Goal: Task Accomplishment & Management: Complete application form

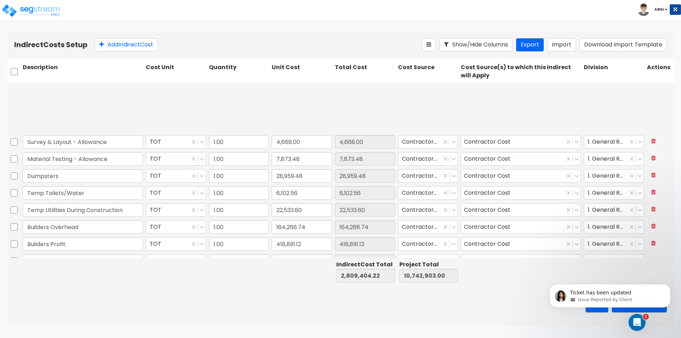
scroll to position [97, 0]
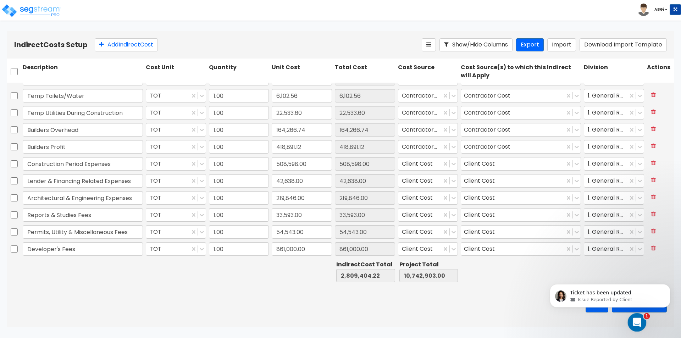
click at [634, 323] on icon "Open Intercom Messenger" at bounding box center [636, 322] width 12 height 12
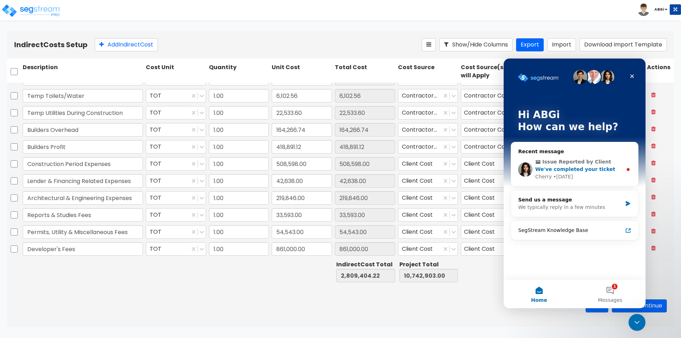
click at [590, 169] on span "We've completed your ticket" at bounding box center [575, 169] width 80 height 6
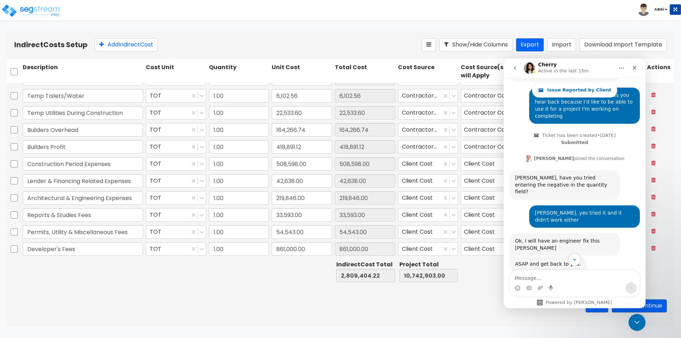
scroll to position [1066, 0]
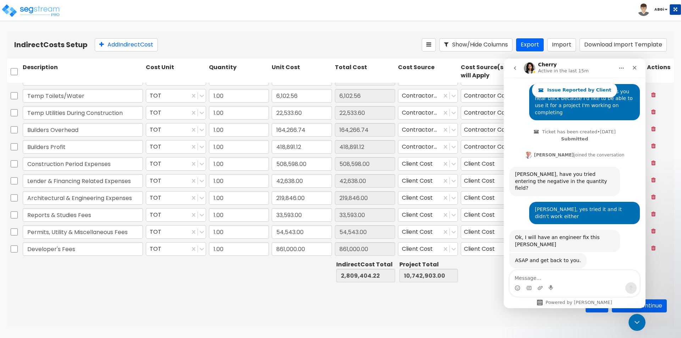
click at [256, 327] on html "Toggle navigation To Worksheet Indirect Costs Setup Direct Costs Setup ABGi x" at bounding box center [340, 163] width 681 height 327
click at [139, 48] on button "Add Indirect Cost" at bounding box center [126, 44] width 63 height 13
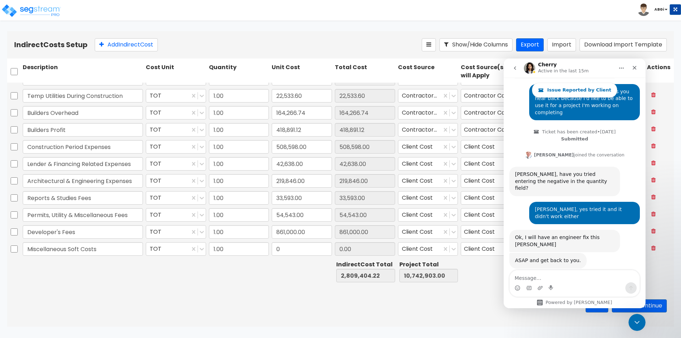
type input "Miscellaneous Soft Costs"
click at [285, 249] on input "0" at bounding box center [302, 248] width 60 height 13
type input "79,361"
type input "79,361.00"
click at [636, 322] on icon "Close Intercom Messenger" at bounding box center [635, 321] width 5 height 3
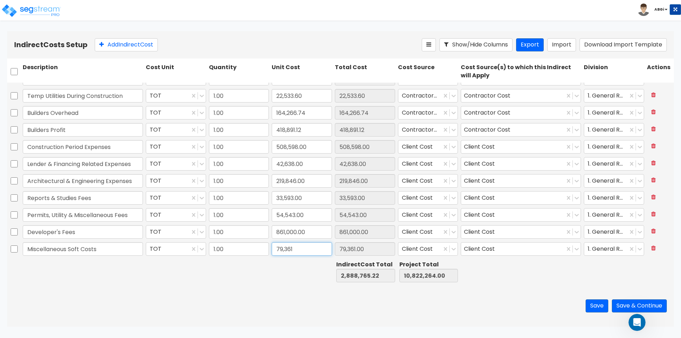
click at [274, 248] on input "79,361" at bounding box center [302, 248] width 60 height 13
type input "79,361"
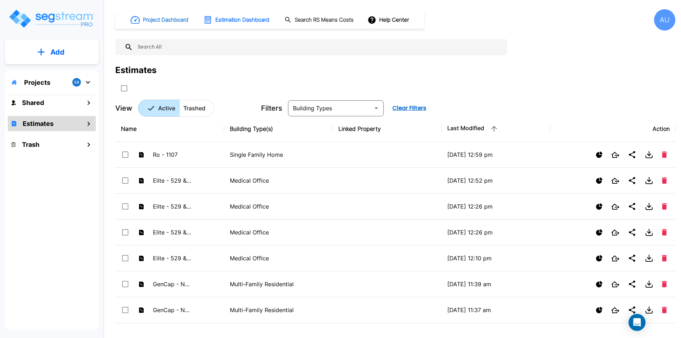
click at [171, 20] on h1 "Project Dashboard" at bounding box center [165, 20] width 45 height 8
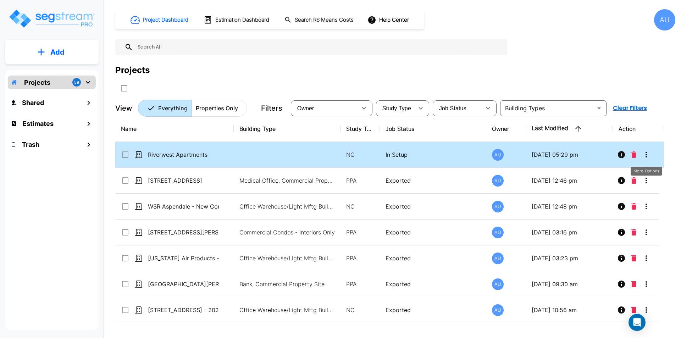
click at [649, 156] on icon "More-Options" at bounding box center [646, 154] width 9 height 9
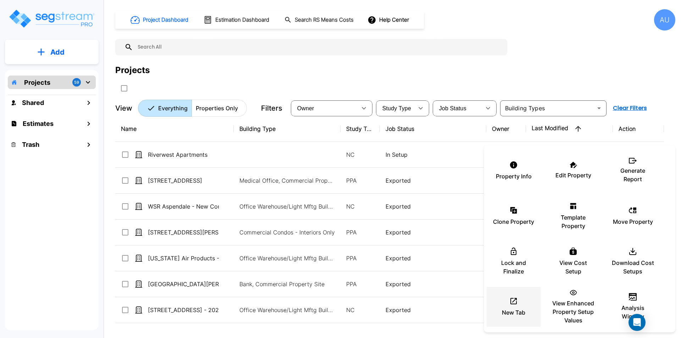
click at [515, 301] on icon at bounding box center [513, 301] width 9 height 9
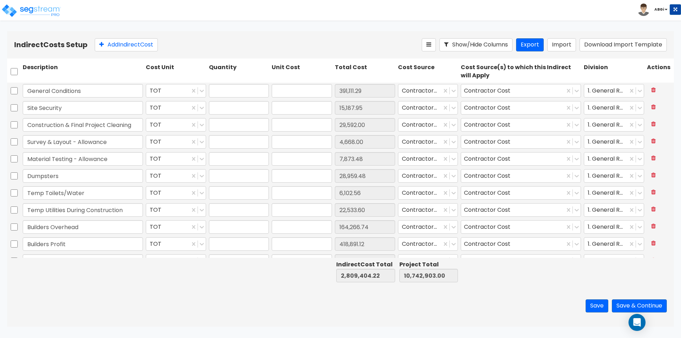
type input "1.00"
type input "391,111.29"
type input "1.00"
type input "15,187.95"
type input "1.00"
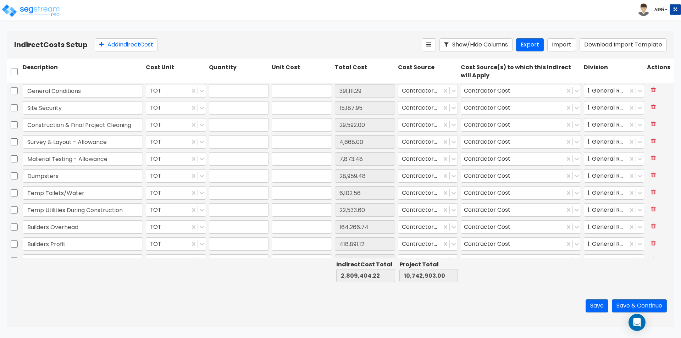
type input "29,592.00"
type input "1.00"
type input "4,668.00"
type input "1.00"
type input "7,873.48"
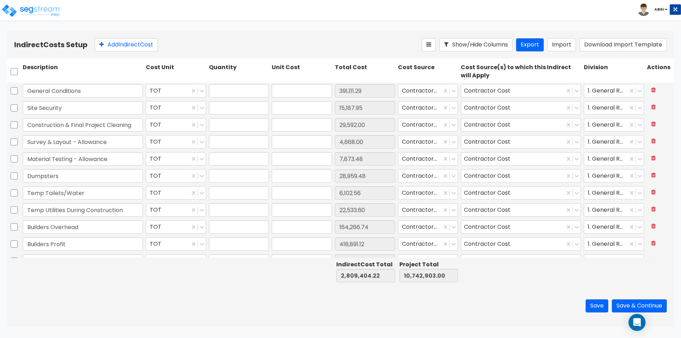
type input "1.00"
type input "28,959.48"
type input "1.00"
type input "6,102.56"
type input "1.00"
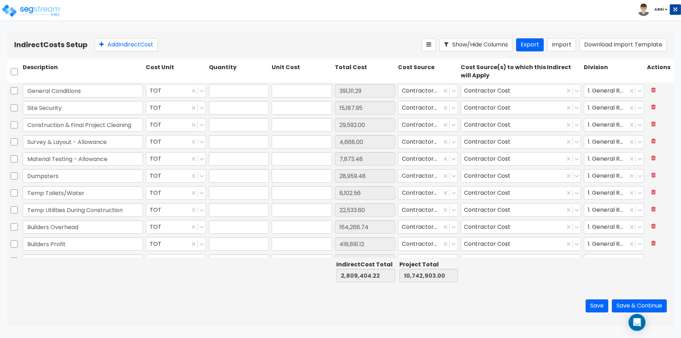
type input "22,533.60"
type input "1.00"
type input "164,266.74"
type input "1.00"
type input "418,891.12"
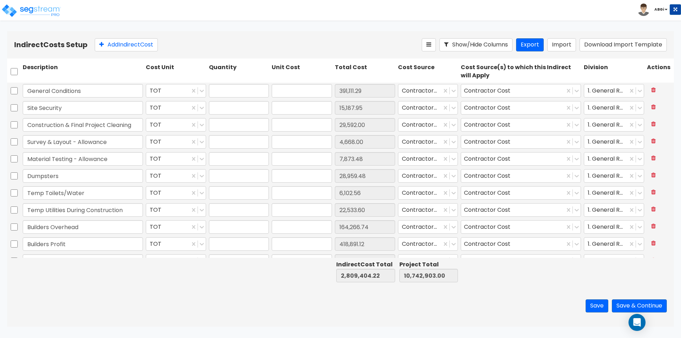
type input "1.00"
type input "508,598.00"
type input "1.00"
type input "42,638.00"
type input "1.00"
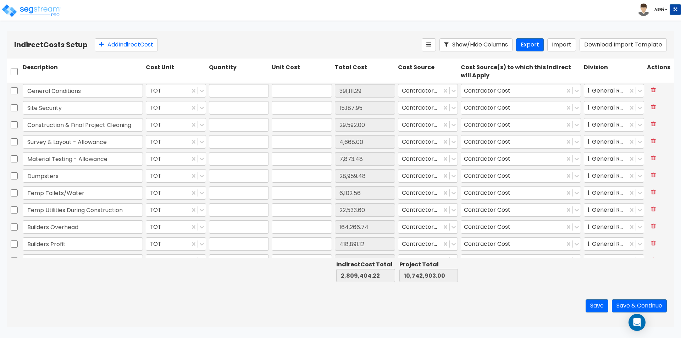
type input "219,846.00"
type input "1.00"
type input "33,593.00"
type input "1.00"
type input "54,543.00"
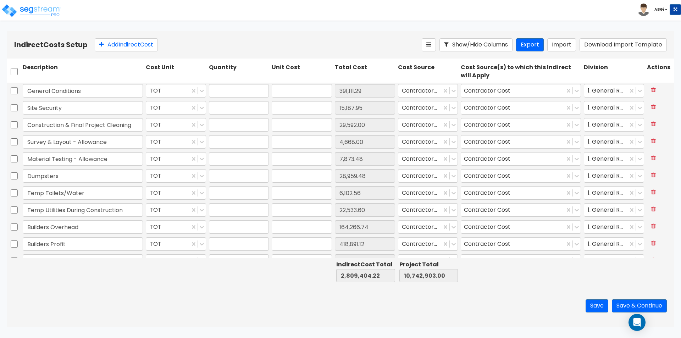
type input "1.00"
type input "861,000.00"
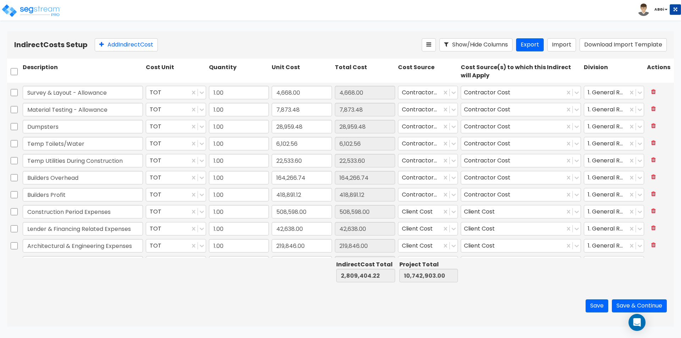
scroll to position [97, 0]
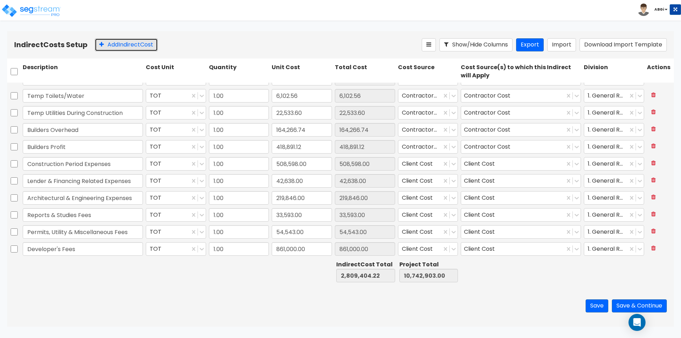
click at [126, 46] on button "Add Indirect Cost" at bounding box center [126, 44] width 63 height 13
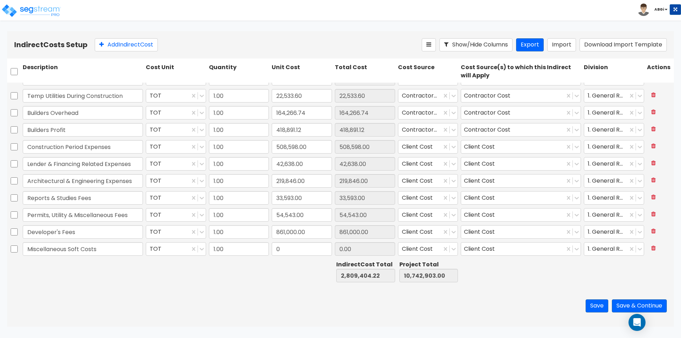
type input "Miscellaneous Soft Costs"
click at [279, 251] on input "0" at bounding box center [302, 248] width 60 height 13
type input "-79,361"
click at [592, 306] on button "Save" at bounding box center [596, 305] width 23 height 13
type input "-79,361.00"
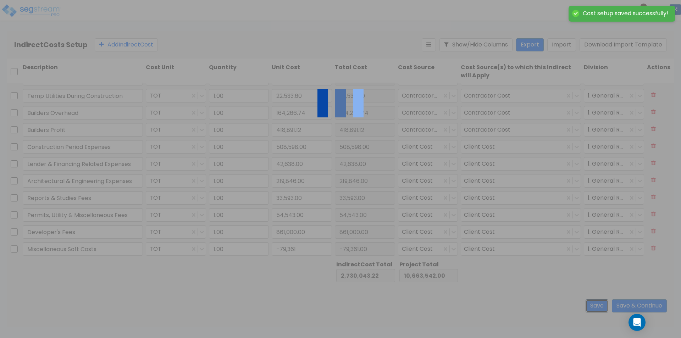
type input "-79,361.00"
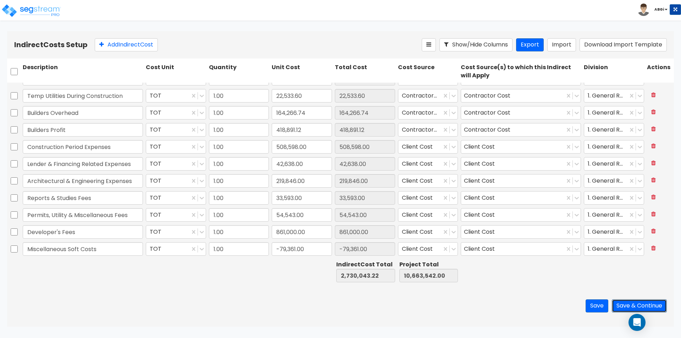
click at [632, 305] on button "Save & Continue" at bounding box center [639, 305] width 55 height 13
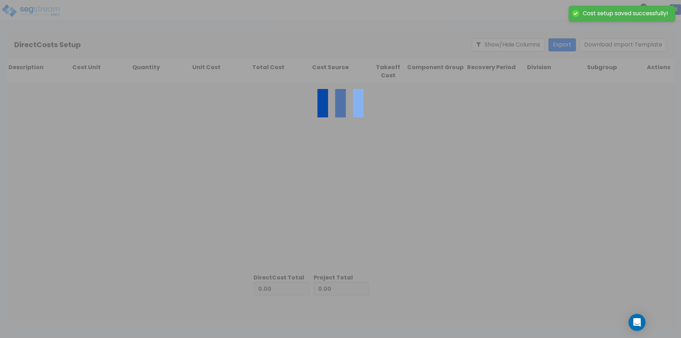
type input "2,730,043.22"
type input "7,933,498.78"
type input "10,663,542.00"
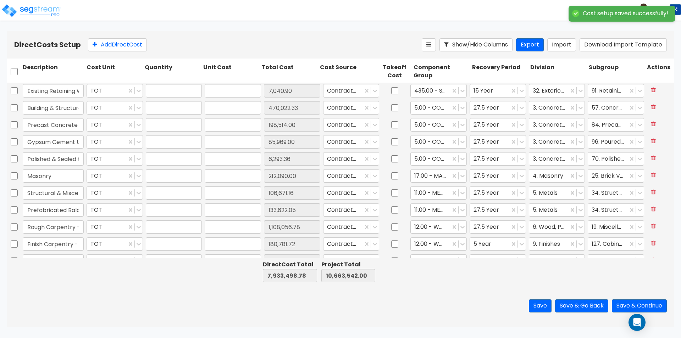
type input "1.00"
type input "7,040.90"
type input "1.00"
type input "470,022.33"
type input "1.00"
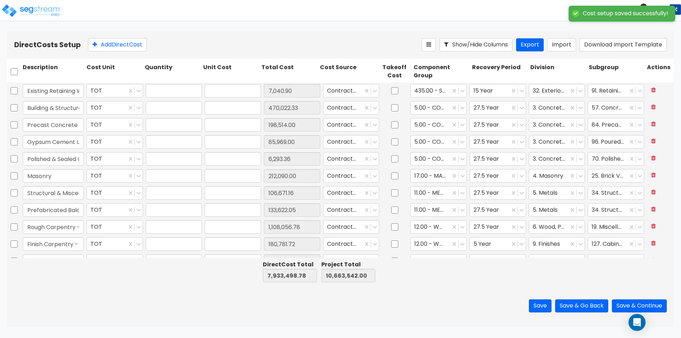
type input "198,514.00"
type input "1.00"
type input "85,969.00"
type input "1.00"
type input "6,293.36"
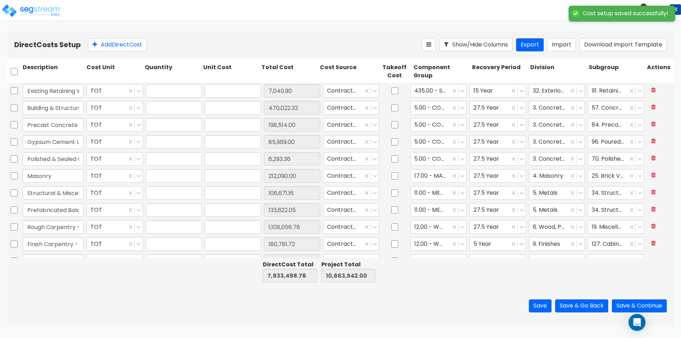
type input "1.00"
type input "212,090.00"
type input "1.00"
type input "106,671.16"
type input "1.00"
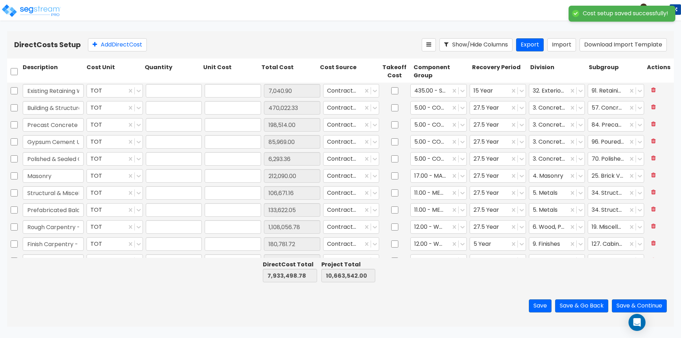
type input "133,622.05"
type input "1.00"
type input "1,108,056.78"
type input "1.00"
type input "180,781.72"
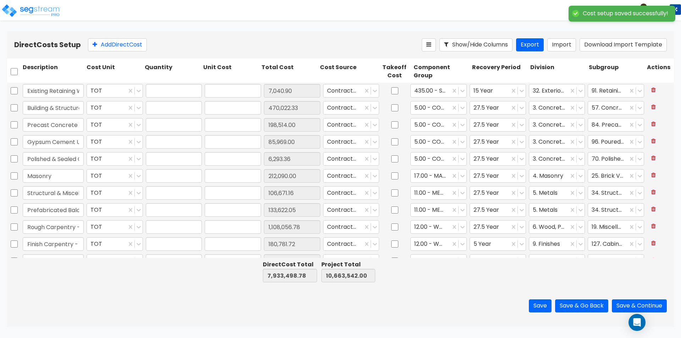
type input "1.00"
type input "184,704.75"
type input "1.00"
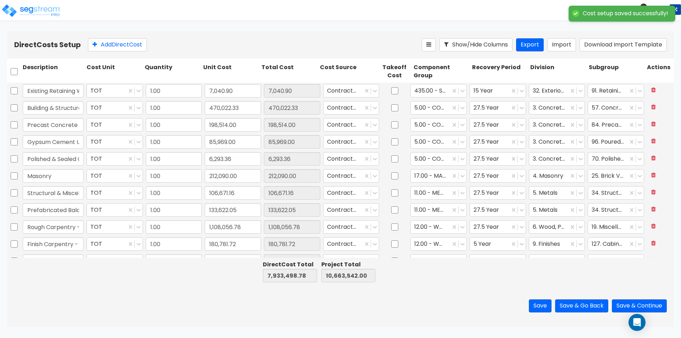
type input "114,063.47"
type input "1.00"
type input "11,918.94"
type input "1.00"
type input "7,969.09"
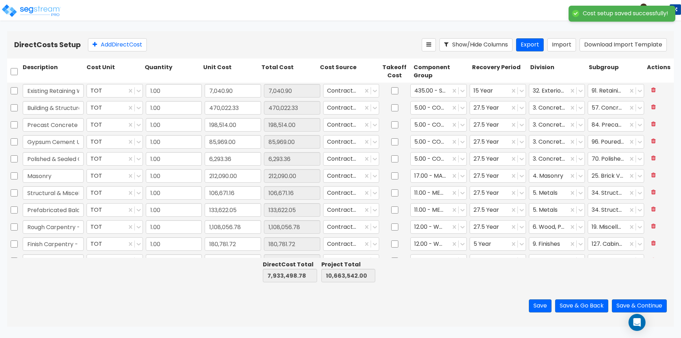
type input "1.00"
type input "51,111.11"
type input "1.00"
type input "218,968.59"
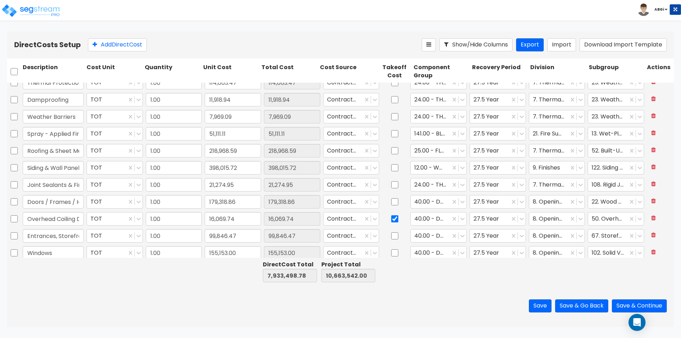
scroll to position [213, 0]
type input "1.00"
type input "184,704.75"
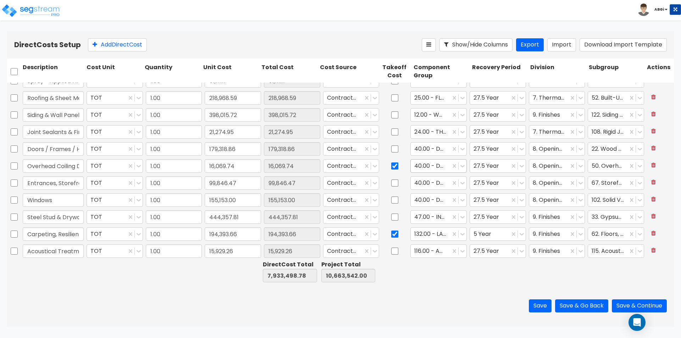
scroll to position [284, 0]
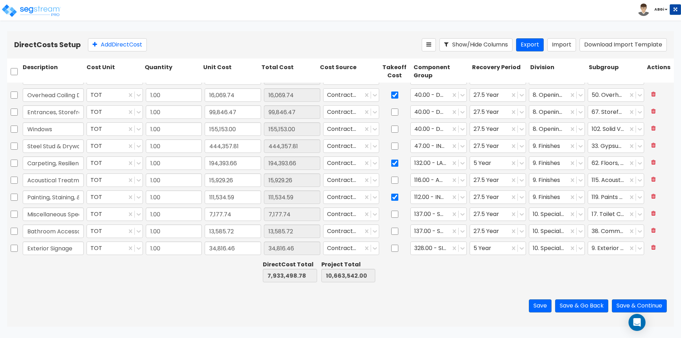
type input "1.00"
type input "398,015.72"
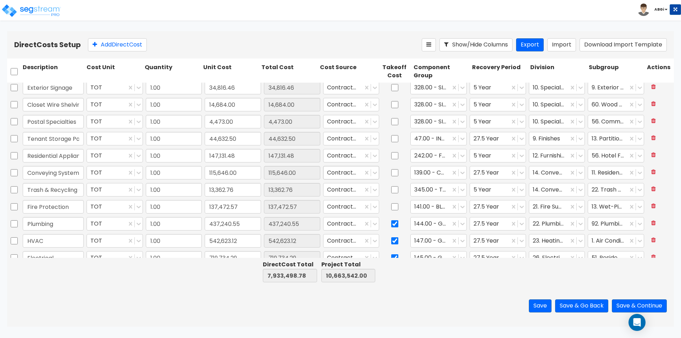
scroll to position [496, 0]
type input "1.00"
type input "13,585.72"
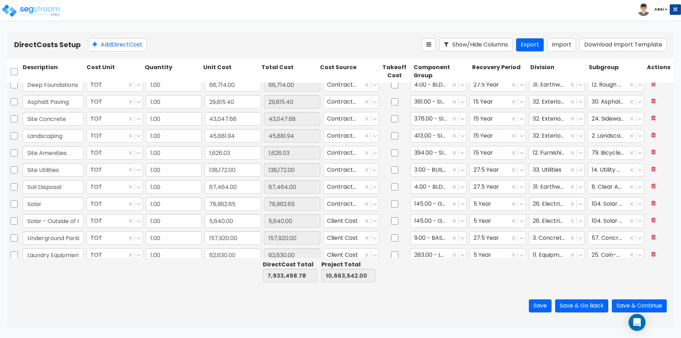
scroll to position [693, 0]
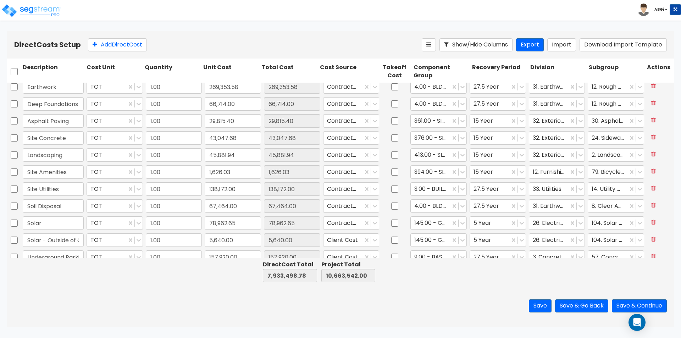
type input "1.00"
type input "437,240.55"
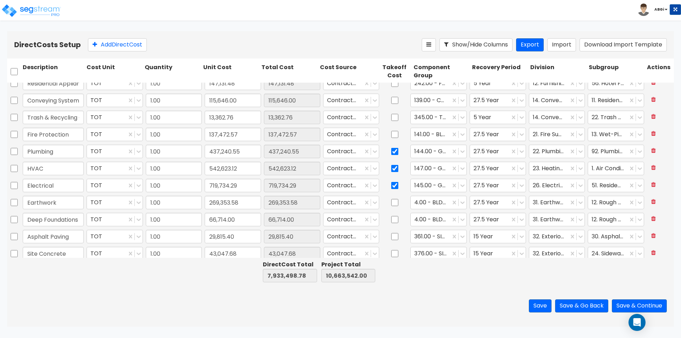
scroll to position [551, 0]
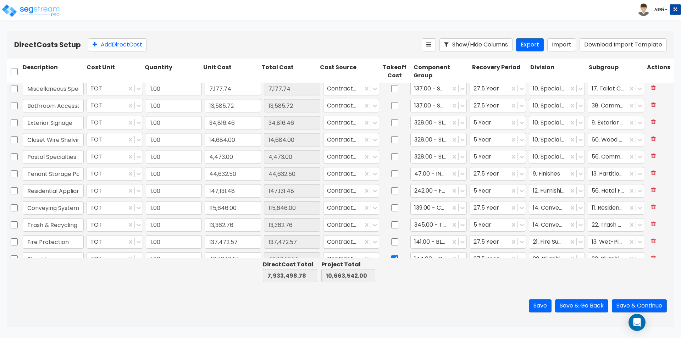
type input "1.00"
type input "29,815.40"
type input "1.00"
type input "194,393.66"
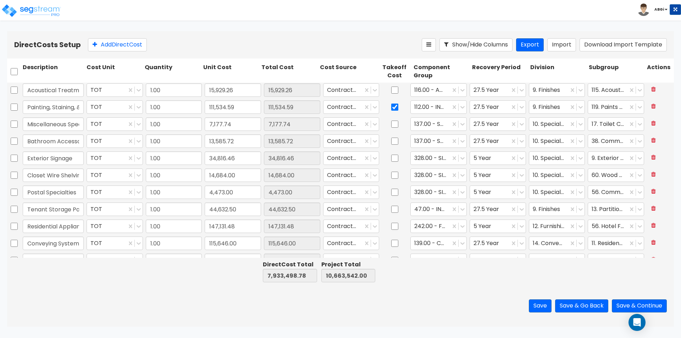
type input "1.00"
type input "155,153.00"
type input "1.00"
type input "179,318.86"
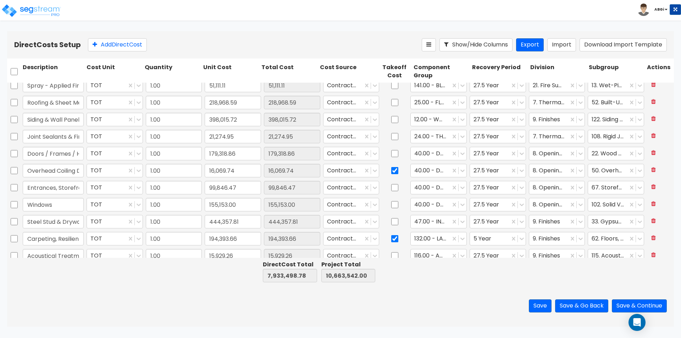
scroll to position [232, 0]
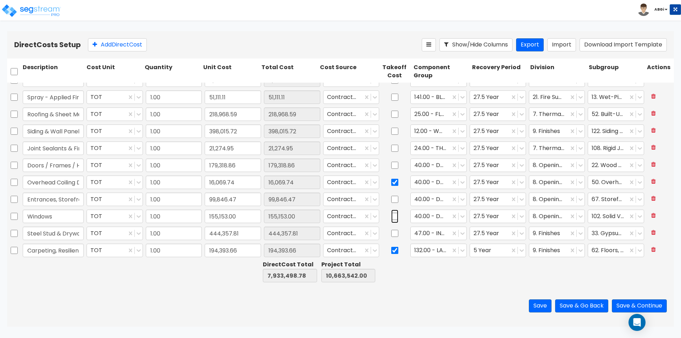
click at [391, 220] on input "checkbox" at bounding box center [394, 216] width 7 height 13
checkbox input "true"
type input "1.00"
type input "184,704.75"
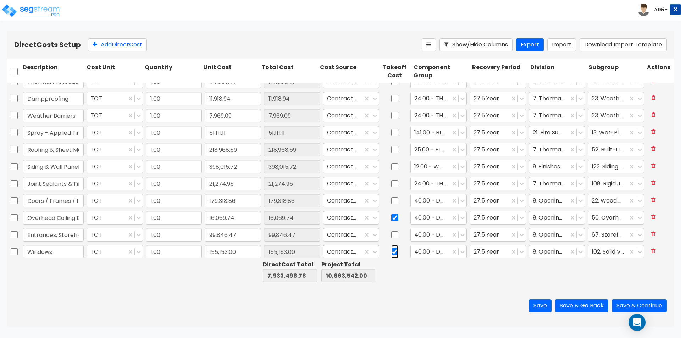
type input "1.00"
type input "1,108,056.78"
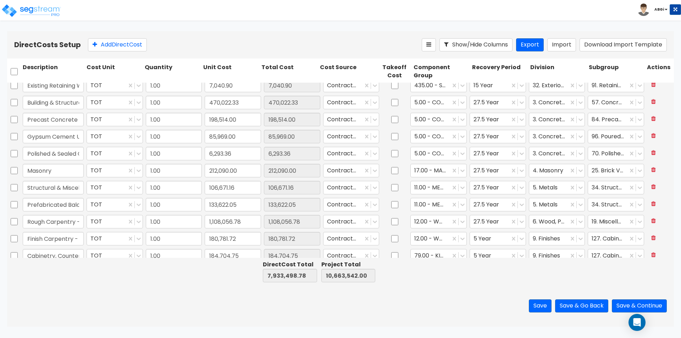
scroll to position [0, 0]
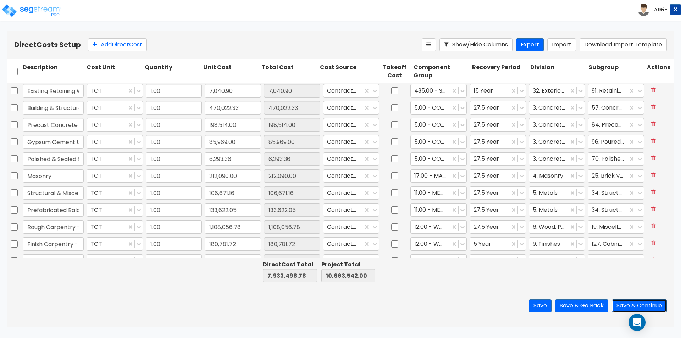
click at [638, 302] on button "Save & Continue" at bounding box center [639, 305] width 55 height 13
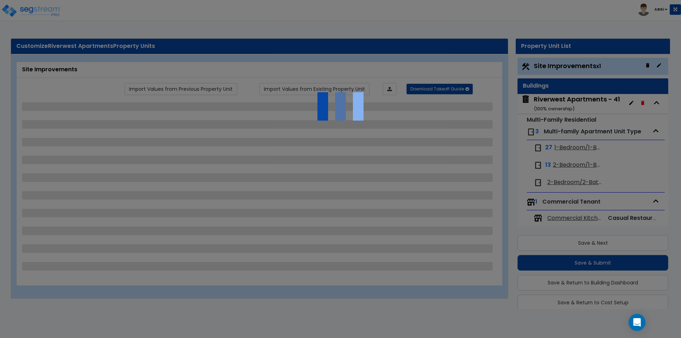
scroll to position [19, 0]
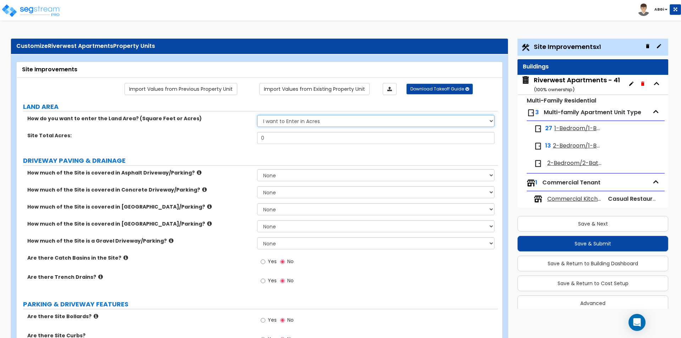
click at [372, 122] on select "I want to Enter in [GEOGRAPHIC_DATA] I want to Enter in Square Feet" at bounding box center [375, 121] width 237 height 12
select select "2"
click at [257, 115] on select "I want to Enter in [GEOGRAPHIC_DATA] I want to Enter in Square Feet" at bounding box center [375, 121] width 237 height 12
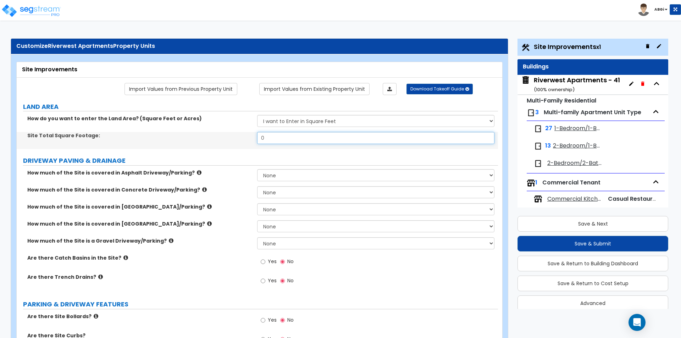
click at [338, 140] on input "0" at bounding box center [375, 138] width 237 height 12
type input "36,680"
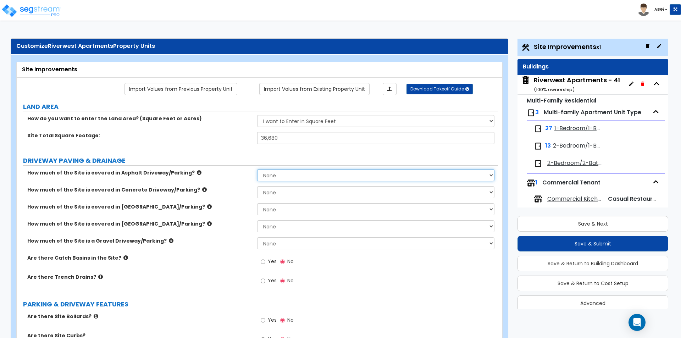
click at [332, 175] on select "None I want to Enter an Approximate Percentage I want to Enter the Square Foota…" at bounding box center [375, 175] width 237 height 12
select select "1"
click at [257, 169] on select "None I want to Enter an Approximate Percentage I want to Enter the Square Foota…" at bounding box center [375, 175] width 237 height 12
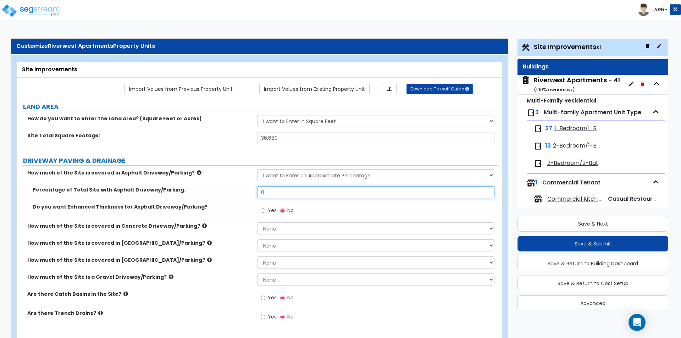
click at [329, 194] on input "0" at bounding box center [375, 192] width 237 height 12
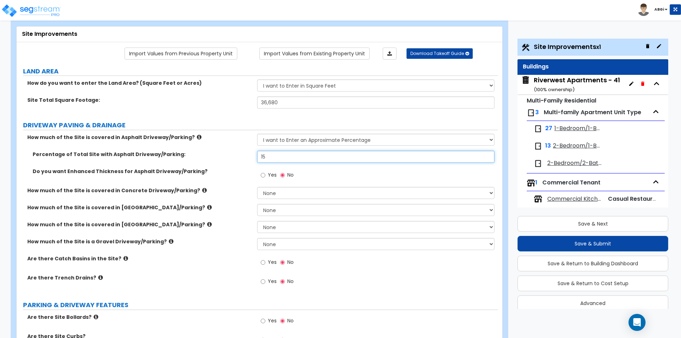
type input "15"
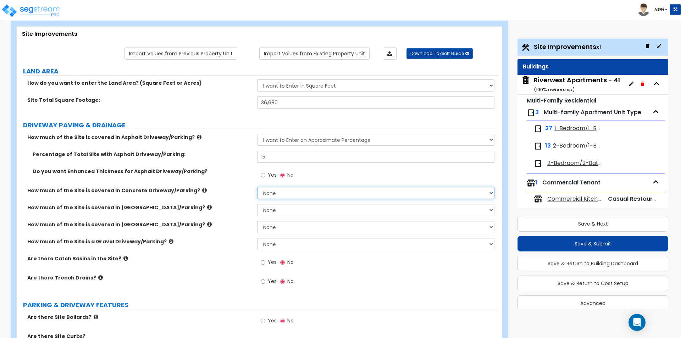
click at [295, 193] on select "None I want to Enter an Approximate Percentage I want to Enter the Square Foota…" at bounding box center [375, 193] width 237 height 12
select select "1"
click at [257, 187] on select "None I want to Enter an Approximate Percentage I want to Enter the Square Foota…" at bounding box center [375, 193] width 237 height 12
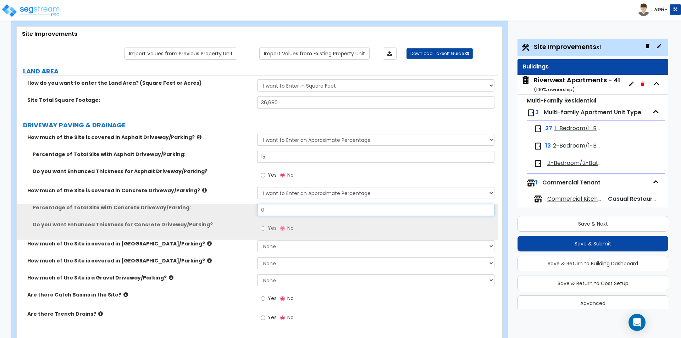
click at [296, 212] on input "0" at bounding box center [375, 210] width 237 height 12
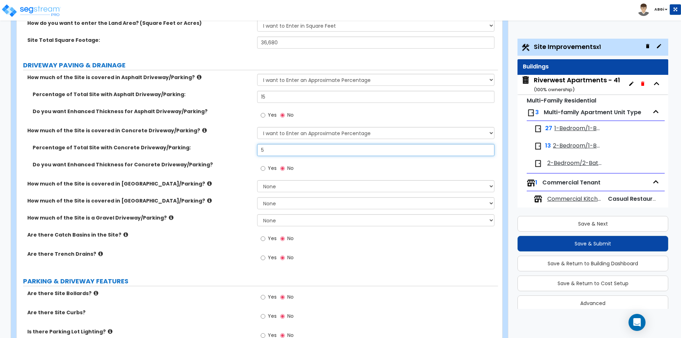
scroll to position [106, 0]
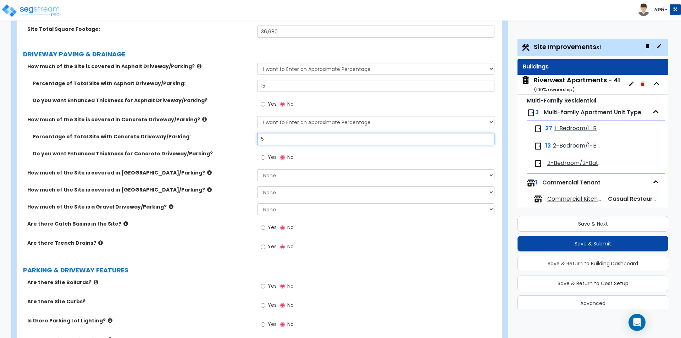
type input "5"
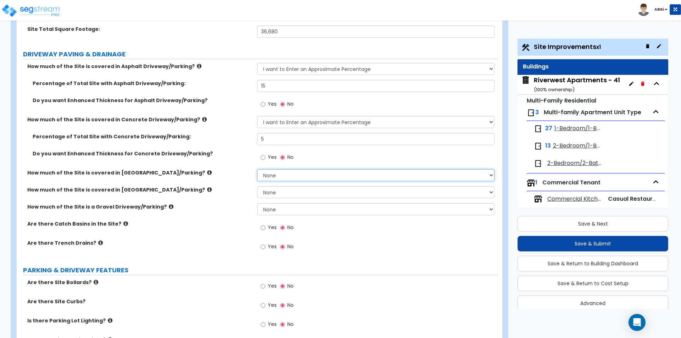
click at [292, 173] on select "None I want to Enter an Approximate Percentage I want to Enter the Square Foota…" at bounding box center [375, 175] width 237 height 12
select select "1"
click at [257, 169] on select "None I want to Enter an Approximate Percentage I want to Enter the Square Foota…" at bounding box center [375, 175] width 237 height 12
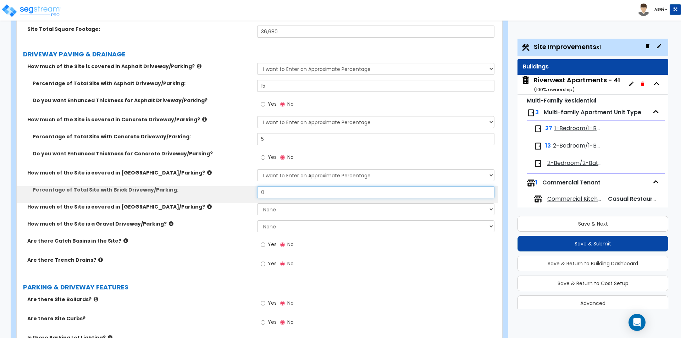
click at [291, 194] on input "0" at bounding box center [375, 192] width 237 height 12
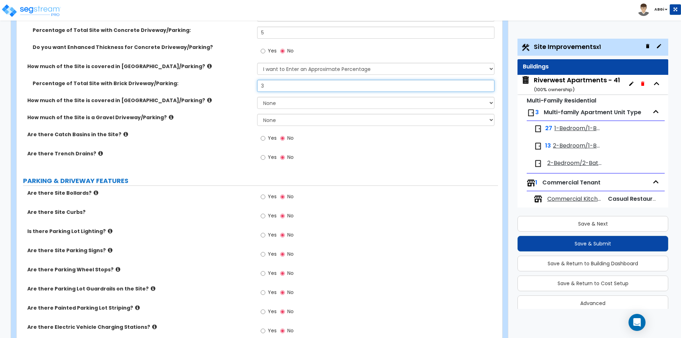
scroll to position [248, 0]
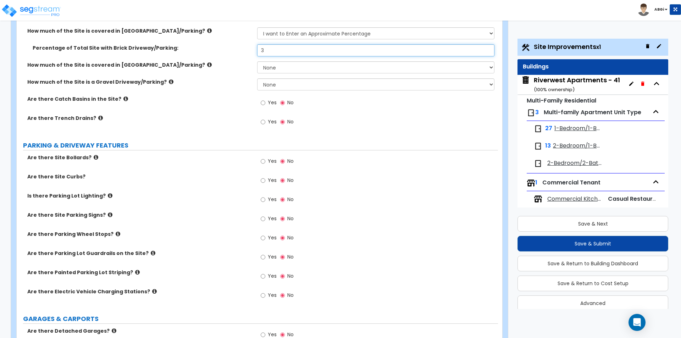
type input "3"
click at [262, 179] on input "Yes" at bounding box center [263, 181] width 5 height 8
radio input "true"
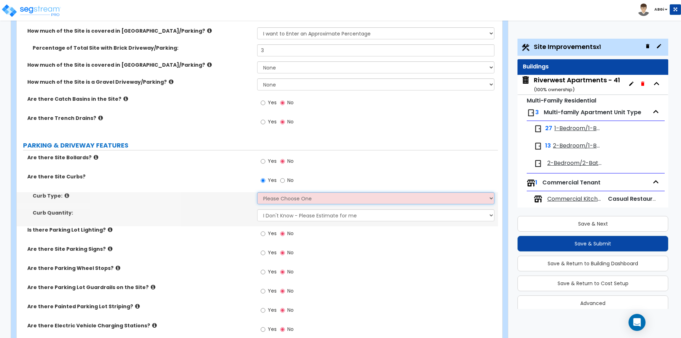
click at [276, 199] on select "Please Choose One Curb (Only) Curb & Gutter Asphalt Berm" at bounding box center [375, 198] width 237 height 12
select select "2"
click at [257, 192] on select "Please Choose One Curb (Only) Curb & Gutter Asphalt Berm" at bounding box center [375, 198] width 237 height 12
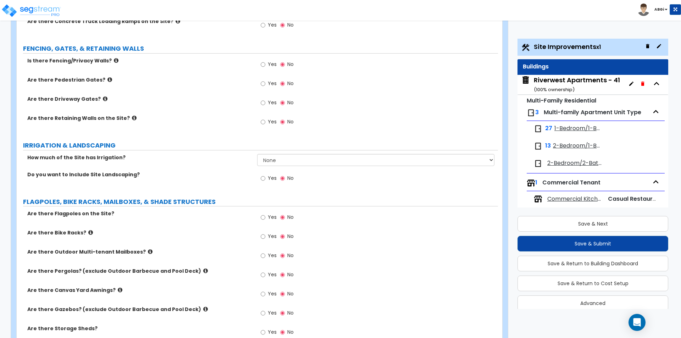
scroll to position [816, 0]
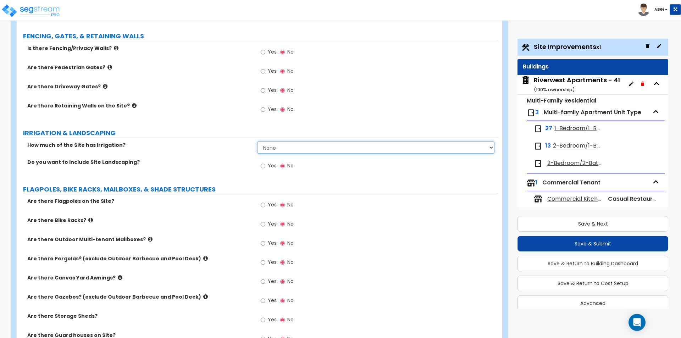
click at [286, 150] on select "None I want to Enter an Approximate Percentage I want to Enter the Square Foota…" at bounding box center [375, 147] width 237 height 12
select select "1"
click at [257, 141] on select "None I want to Enter an Approximate Percentage I want to Enter the Square Foota…" at bounding box center [375, 147] width 237 height 12
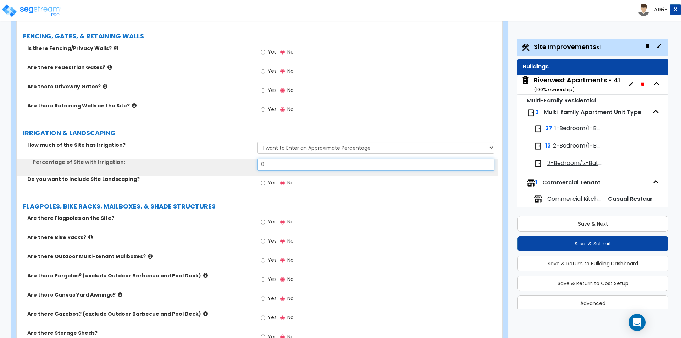
click at [289, 165] on input "0" at bounding box center [375, 165] width 237 height 12
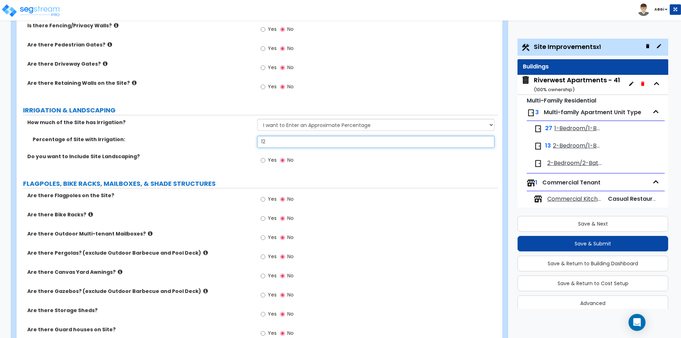
scroll to position [851, 0]
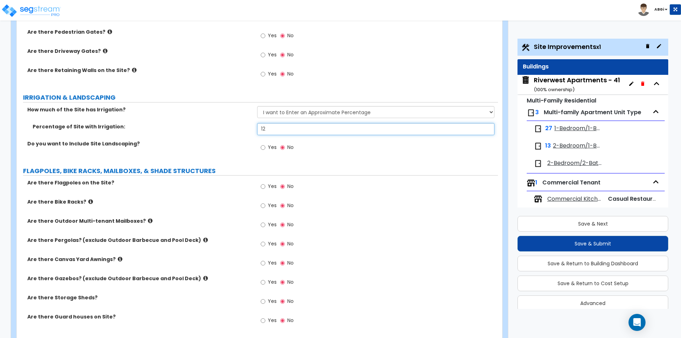
type input "12"
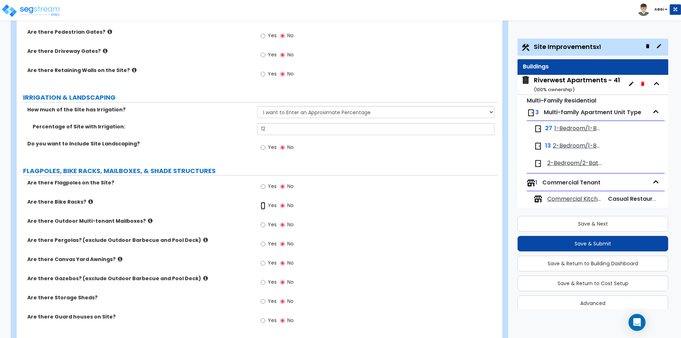
click at [262, 206] on input "Yes" at bounding box center [263, 206] width 5 height 8
radio input "true"
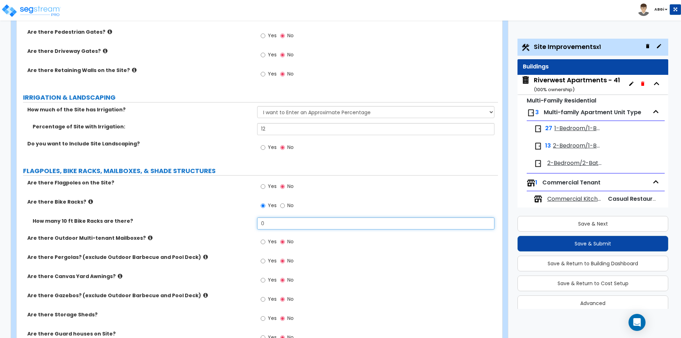
click at [271, 224] on input "0" at bounding box center [375, 223] width 237 height 12
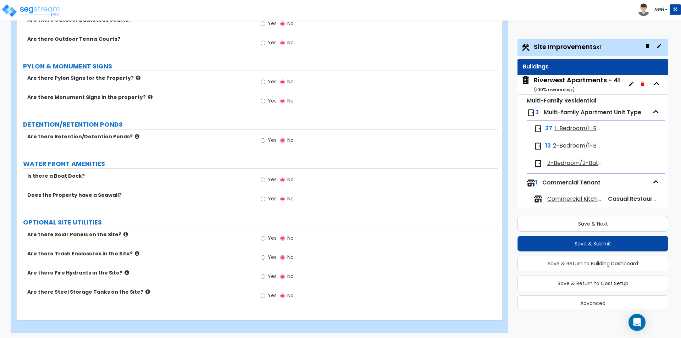
scroll to position [1322, 0]
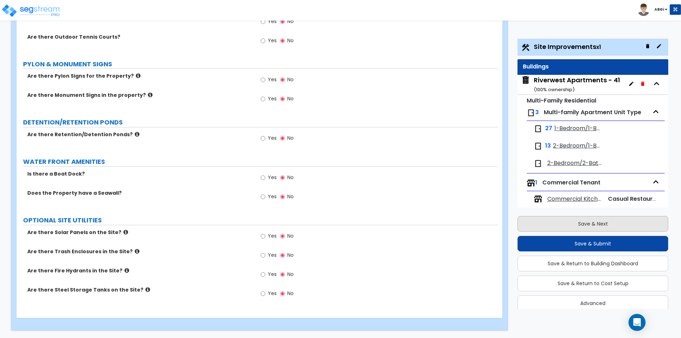
type input "2"
click at [589, 221] on button "Save & Next" at bounding box center [592, 224] width 151 height 16
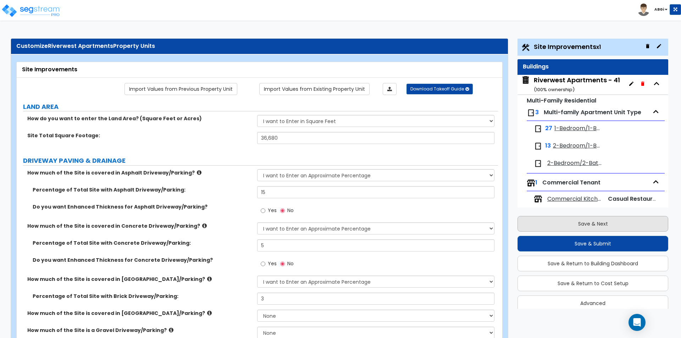
scroll to position [7, 0]
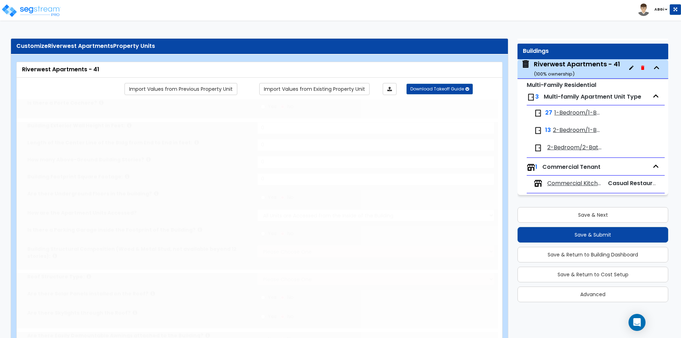
type input "1"
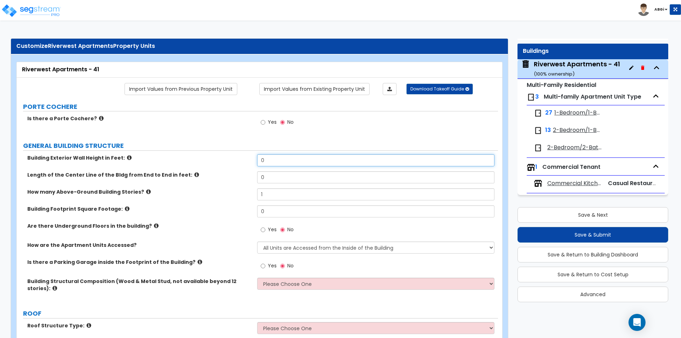
click at [277, 162] on input "0" at bounding box center [375, 160] width 237 height 12
type input "52"
click at [272, 179] on input "0" at bounding box center [375, 177] width 237 height 12
type input "394"
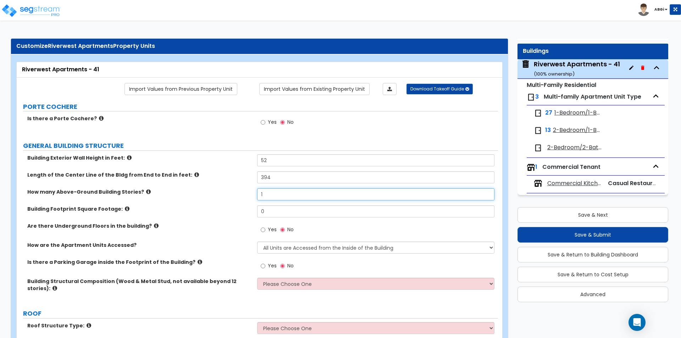
click at [273, 194] on input "1" at bounding box center [375, 194] width 237 height 12
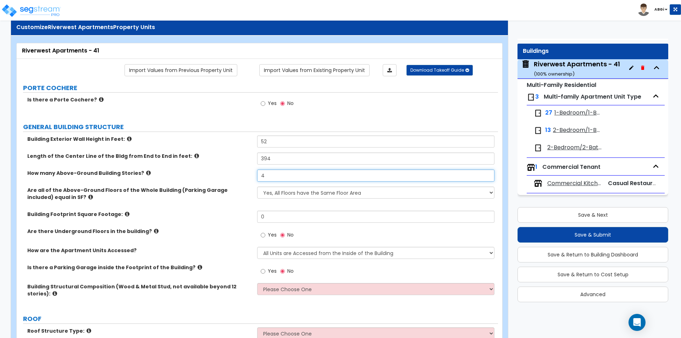
scroll to position [35, 0]
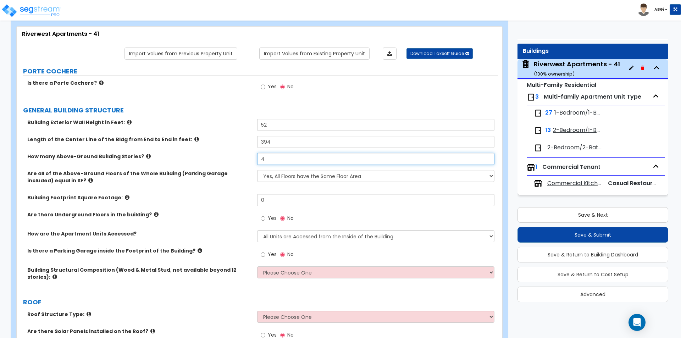
type input "4"
click at [335, 174] on select "Yes, All Floors have the Same Floor Area No, Not All Floor Areas are the Same" at bounding box center [375, 176] width 237 height 12
select select "1"
click at [257, 170] on select "Yes, All Floors have the Same Floor Area No, Not All Floor Areas are the Same" at bounding box center [375, 176] width 237 height 12
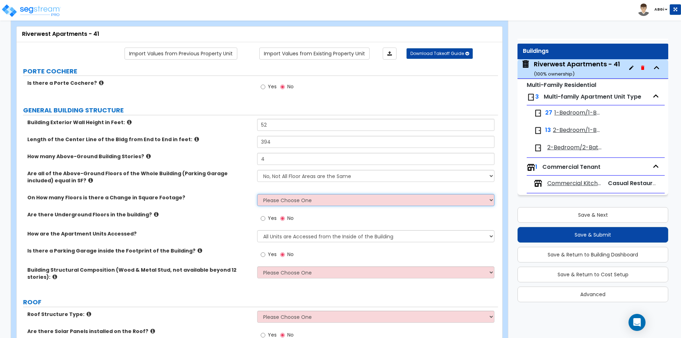
click at [322, 201] on select "Please Choose One 1 2 3 4 5" at bounding box center [375, 200] width 237 height 12
click at [257, 194] on select "Please Choose One 1 2 3 4 5" at bounding box center [375, 200] width 237 height 12
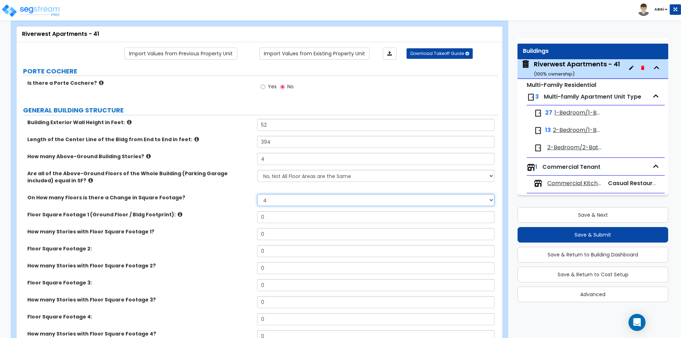
click at [385, 201] on select "Please Choose One 1 2 3 4 5" at bounding box center [375, 200] width 237 height 12
select select "2"
click at [257, 194] on select "Please Choose One 1 2 3 4 5" at bounding box center [375, 200] width 237 height 12
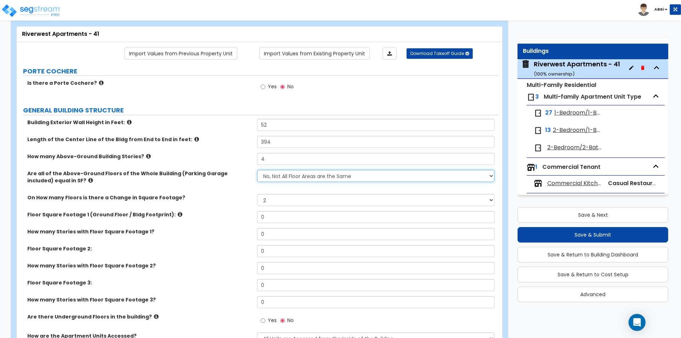
click at [336, 175] on select "Yes, All Floors have the Same Floor Area No, Not All Floor Areas are the Same" at bounding box center [375, 176] width 237 height 12
select select "0"
click at [257, 170] on select "Yes, All Floors have the Same Floor Area No, Not All Floor Areas are the Same" at bounding box center [375, 176] width 237 height 12
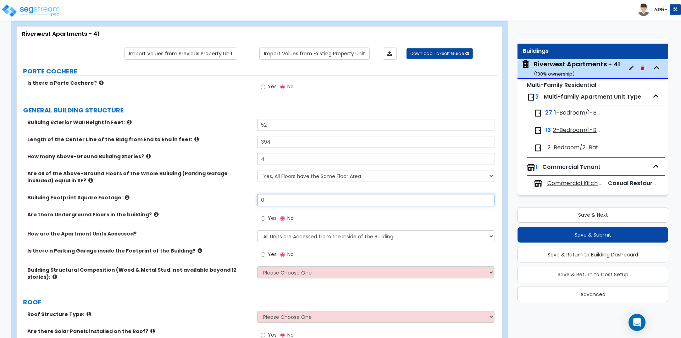
click at [299, 202] on input "0" at bounding box center [375, 200] width 237 height 12
type input "25,560"
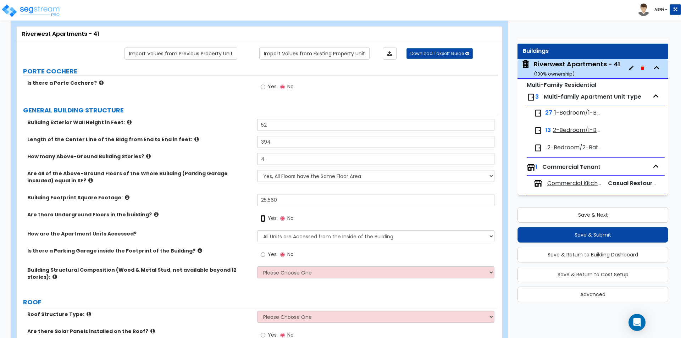
click at [264, 219] on input "Yes" at bounding box center [263, 219] width 5 height 8
radio input "true"
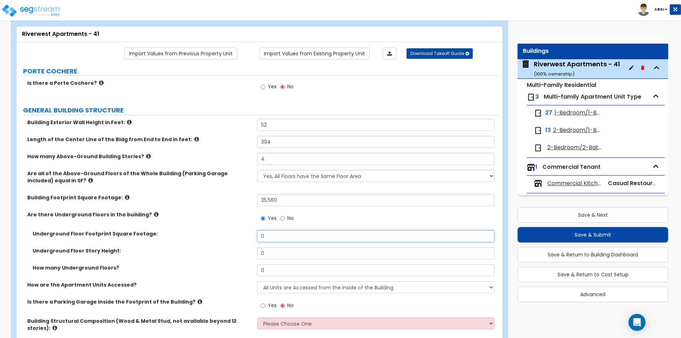
click at [279, 241] on input "0" at bounding box center [375, 236] width 237 height 12
type input "23,265"
click at [285, 257] on input "0" at bounding box center [375, 253] width 237 height 12
type input "10"
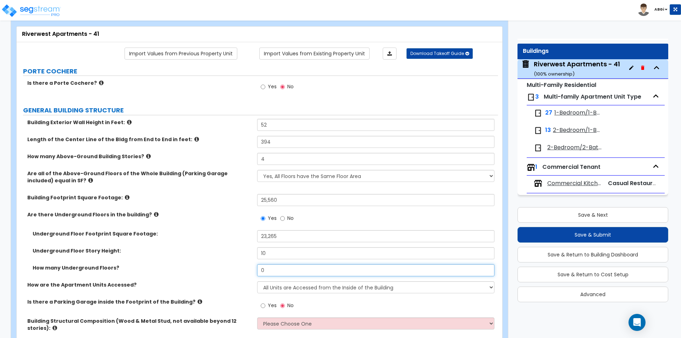
click at [282, 272] on input "0" at bounding box center [375, 270] width 237 height 12
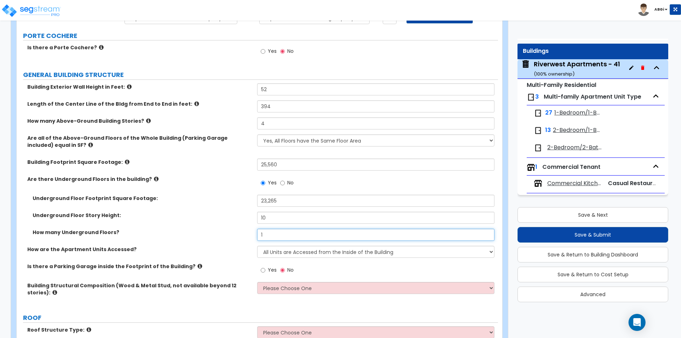
scroll to position [106, 0]
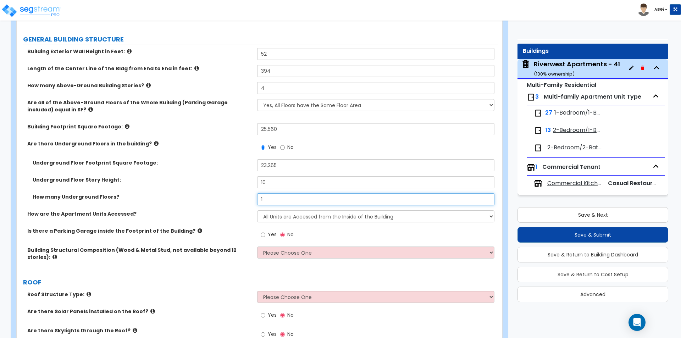
type input "1"
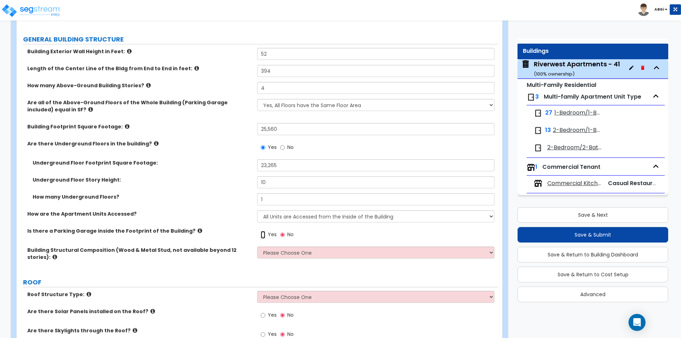
click at [262, 234] on input "Yes" at bounding box center [263, 235] width 5 height 8
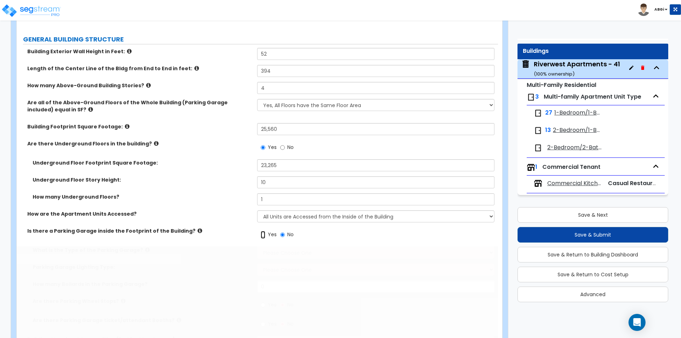
radio input "true"
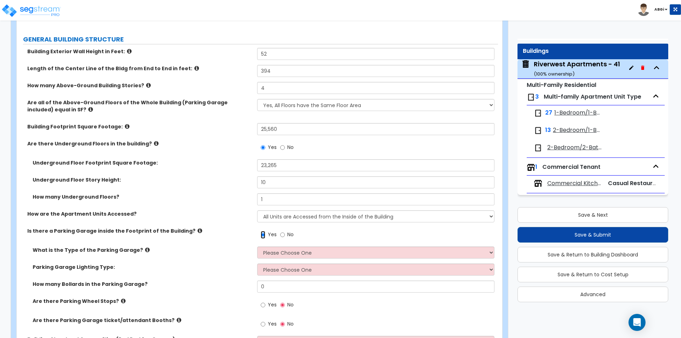
scroll to position [142, 0]
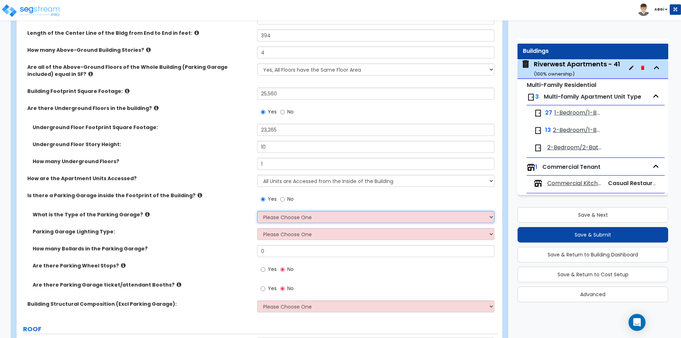
click at [295, 218] on select "Please Choose One Concrete Parking Stilt Parking" at bounding box center [375, 217] width 237 height 12
select select "1"
click at [257, 211] on select "Please Choose One Concrete Parking Stilt Parking" at bounding box center [375, 217] width 237 height 12
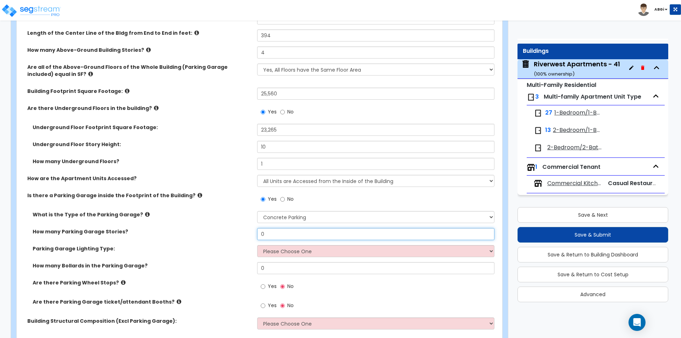
click at [289, 237] on input "0" at bounding box center [375, 234] width 237 height 12
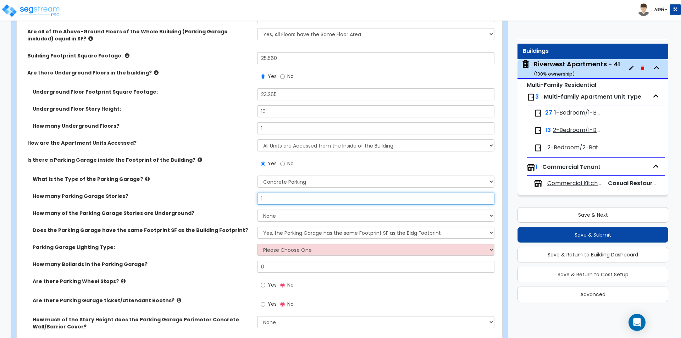
scroll to position [213, 0]
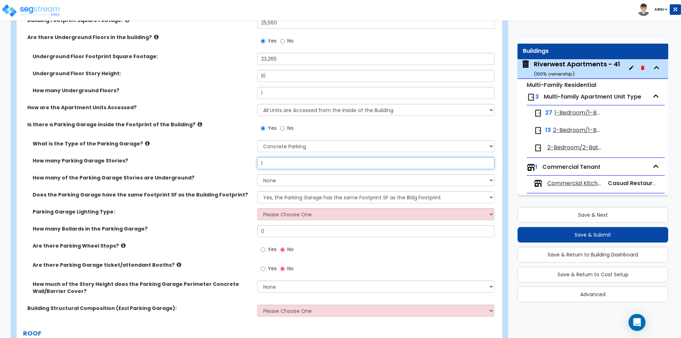
type input "1"
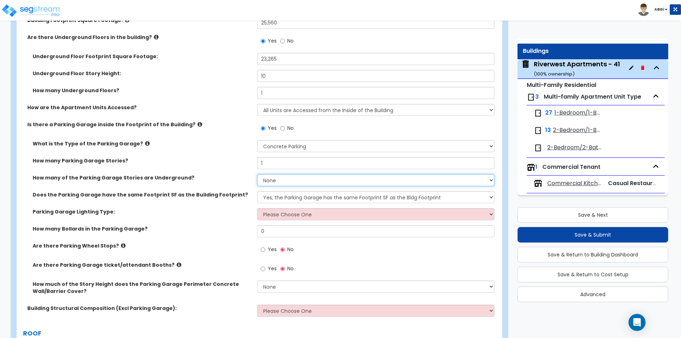
click at [300, 179] on select "None 1 2 3 4 5" at bounding box center [375, 180] width 237 height 12
select select "1"
click at [257, 174] on select "None 1 2 3 4 5" at bounding box center [375, 180] width 237 height 12
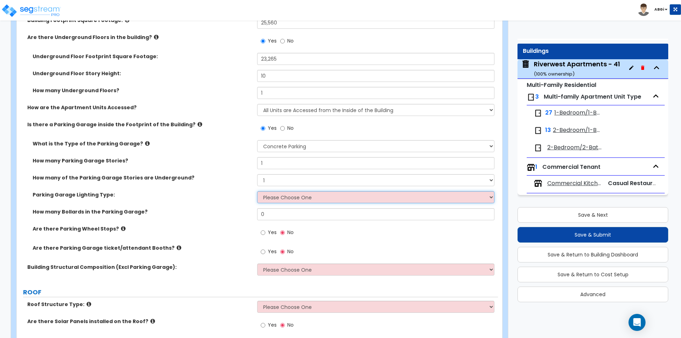
click at [285, 198] on select "Please Choose One Bay Lighting Strip Lighting" at bounding box center [375, 197] width 237 height 12
select select "1"
click at [257, 191] on select "Please Choose One Bay Lighting Strip Lighting" at bounding box center [375, 197] width 237 height 12
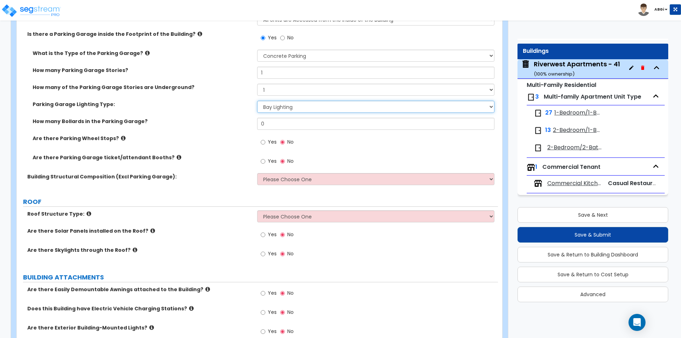
scroll to position [319, 0]
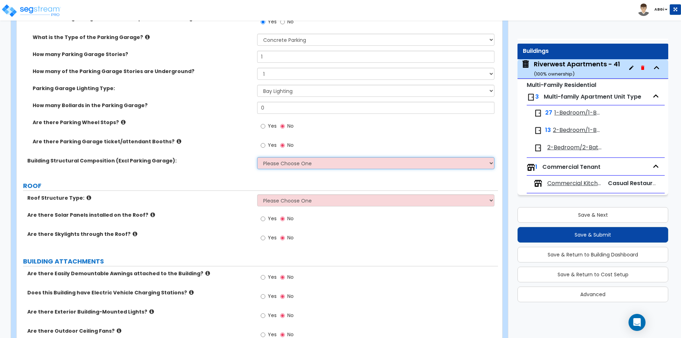
click at [296, 165] on select "Please Choose One Reinforced Concrete Structural Steel Brick Masonry CMU Masonr…" at bounding box center [375, 163] width 237 height 12
select select "7"
click at [257, 157] on select "Please Choose One Reinforced Concrete Structural Steel Brick Masonry CMU Masonr…" at bounding box center [375, 163] width 237 height 12
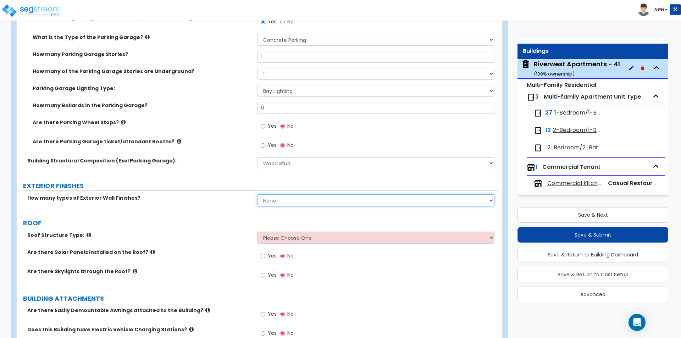
click at [336, 198] on select "None 1 2 3" at bounding box center [375, 200] width 237 height 12
select select "2"
click at [257, 194] on select "None 1 2 3" at bounding box center [375, 200] width 237 height 12
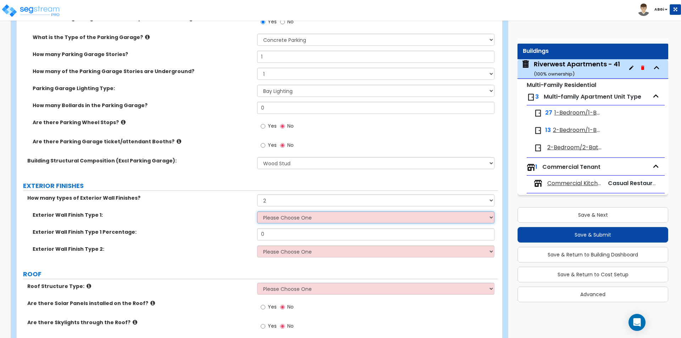
click at [311, 218] on select "Please Choose One No Finish/Shared Wall No Wall Brick Veneer Stone Veneer Wood …" at bounding box center [375, 217] width 237 height 12
select select "5"
click at [257, 211] on select "Please Choose One No Finish/Shared Wall No Wall Brick Veneer Stone Veneer Wood …" at bounding box center [375, 217] width 237 height 12
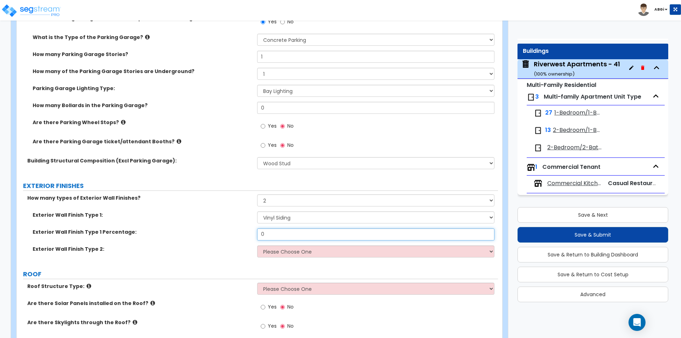
click at [289, 239] on input "0" at bounding box center [375, 234] width 237 height 12
type input "70"
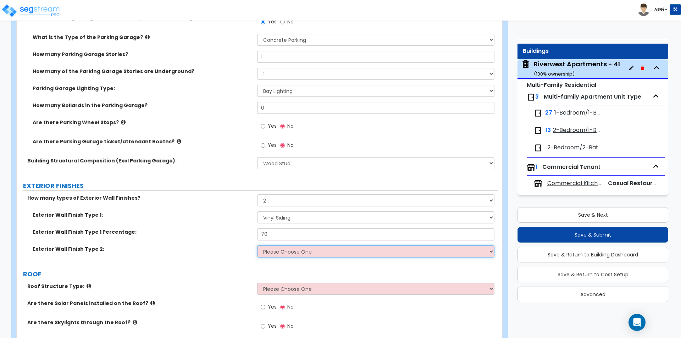
click at [298, 254] on select "Please Choose One No Finish/Shared Wall No Wall Brick Veneer Stone Veneer Wood …" at bounding box center [375, 251] width 237 height 12
select select "2"
click at [257, 245] on select "Please Choose One No Finish/Shared Wall No Wall Brick Veneer Stone Veneer Wood …" at bounding box center [375, 251] width 237 height 12
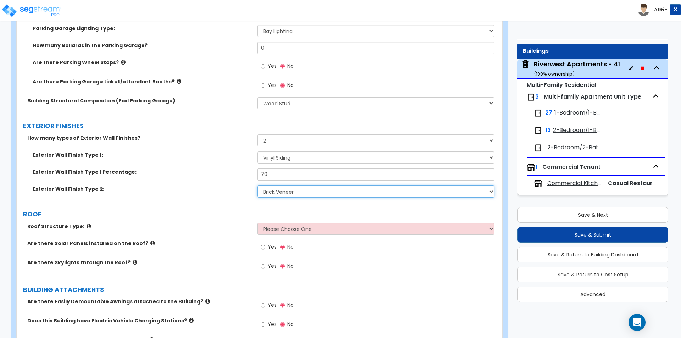
scroll to position [390, 0]
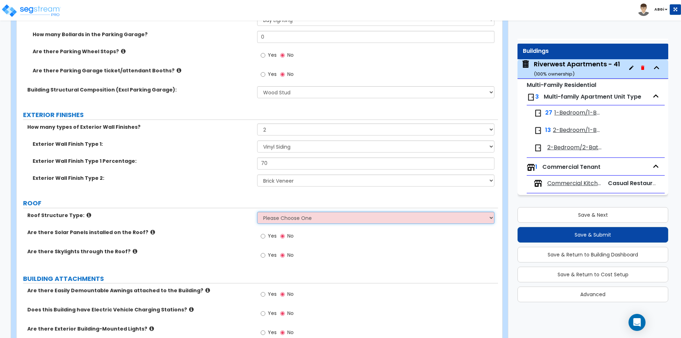
click at [308, 217] on select "Please Choose One [PERSON_NAME] Roof Flat Roof Hybrid [PERSON_NAME] & Flat Roof" at bounding box center [375, 218] width 237 height 12
select select "2"
click at [257, 212] on select "Please Choose One [PERSON_NAME] Roof Flat Roof Hybrid [PERSON_NAME] & Flat Roof" at bounding box center [375, 218] width 237 height 12
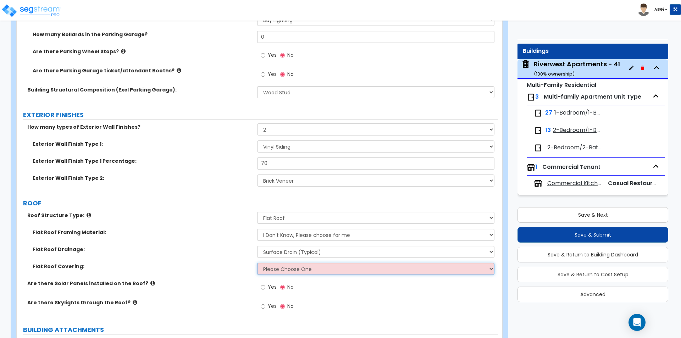
click at [298, 272] on select "Please Choose One Rolled Asphalt PVC Membrane Plastic (EPDM) Membrane Asphalt F…" at bounding box center [375, 269] width 237 height 12
select select "3"
click at [257, 263] on select "Please Choose One Rolled Asphalt PVC Membrane Plastic (EPDM) Membrane Asphalt F…" at bounding box center [375, 269] width 237 height 12
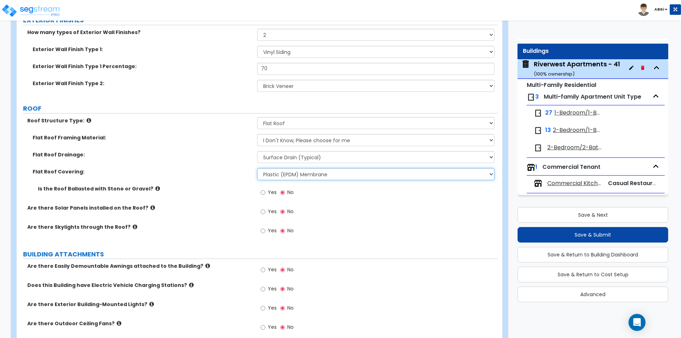
scroll to position [496, 0]
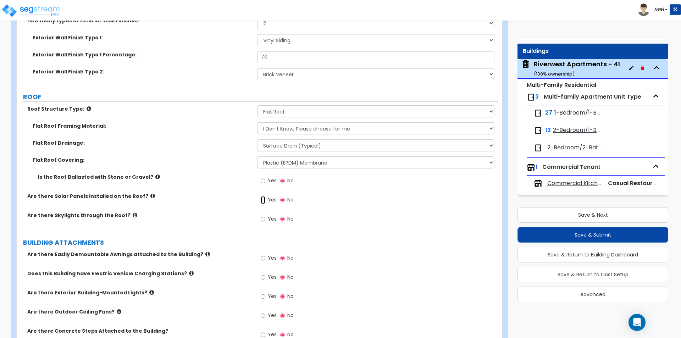
click at [263, 199] on input "Yes" at bounding box center [263, 200] width 5 height 8
radio input "true"
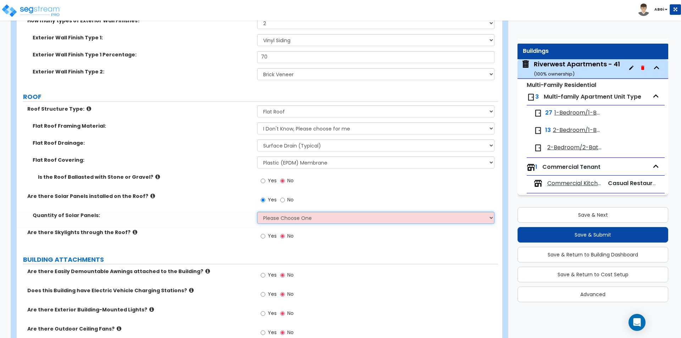
click at [278, 219] on select "Please Choose One Enter the Percentage of Roof Covered by Solar Panels Enter th…" at bounding box center [375, 218] width 237 height 12
select select "1"
click at [257, 212] on select "Please Choose One Enter the Percentage of Roof Covered by Solar Panels Enter th…" at bounding box center [375, 218] width 237 height 12
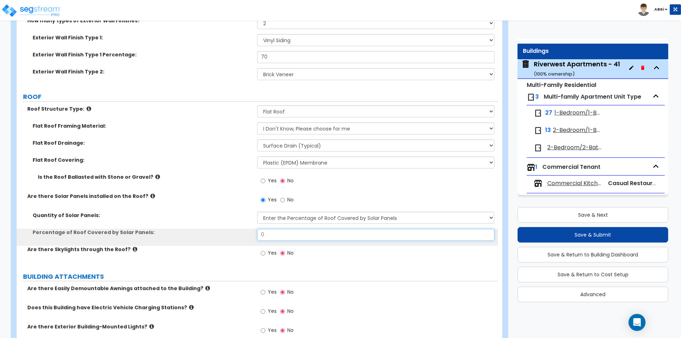
click at [282, 238] on input "0" at bounding box center [375, 235] width 237 height 12
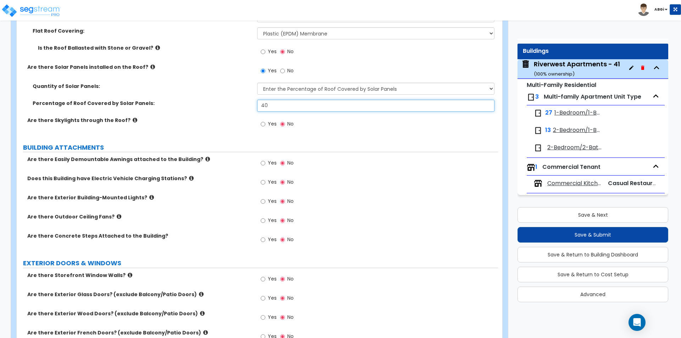
scroll to position [638, 0]
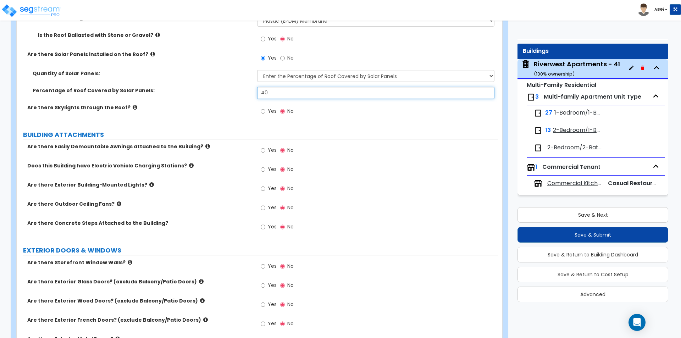
type input "40"
click at [264, 189] on input "Yes" at bounding box center [263, 189] width 5 height 8
radio input "true"
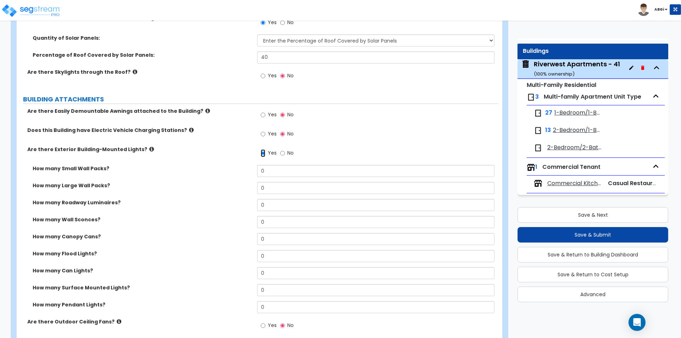
scroll to position [709, 0]
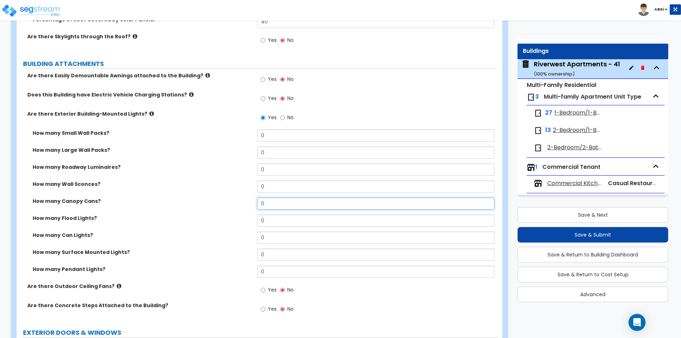
click at [283, 202] on input "0" at bounding box center [375, 204] width 237 height 12
type input "6"
click at [276, 253] on input "0" at bounding box center [375, 255] width 237 height 12
type input "40"
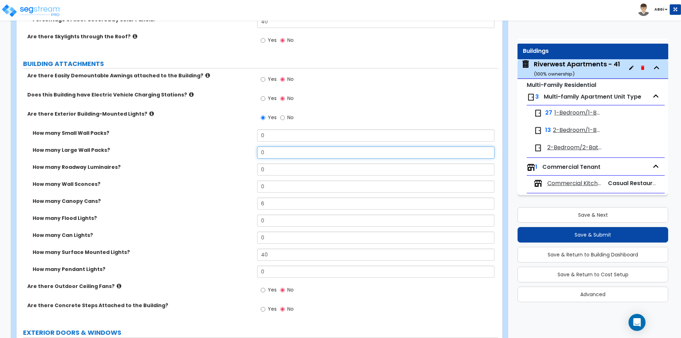
click at [270, 155] on input "0" at bounding box center [375, 152] width 237 height 12
type input "16"
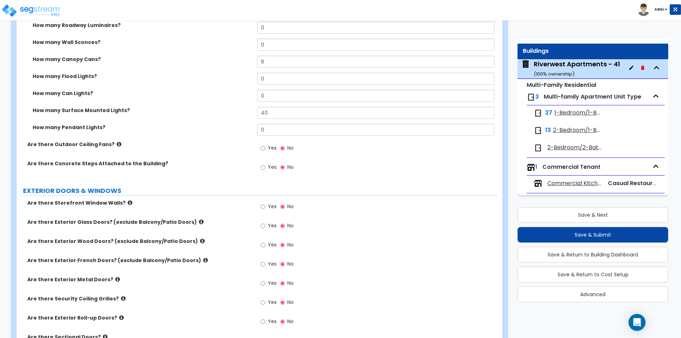
scroll to position [887, 0]
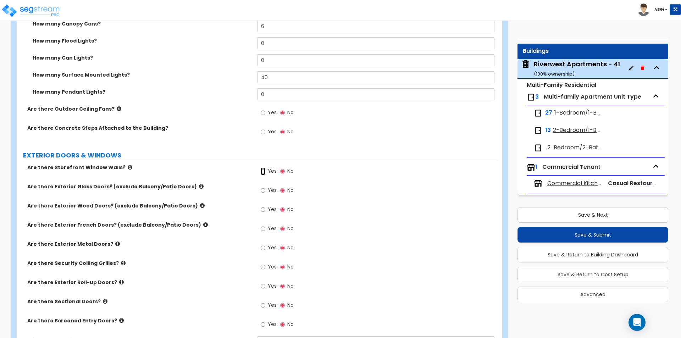
click at [262, 171] on input "Yes" at bounding box center [263, 171] width 5 height 8
radio input "true"
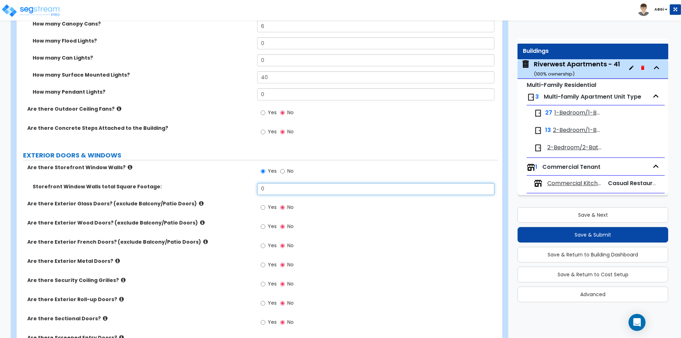
click at [277, 190] on input "0" at bounding box center [375, 189] width 237 height 12
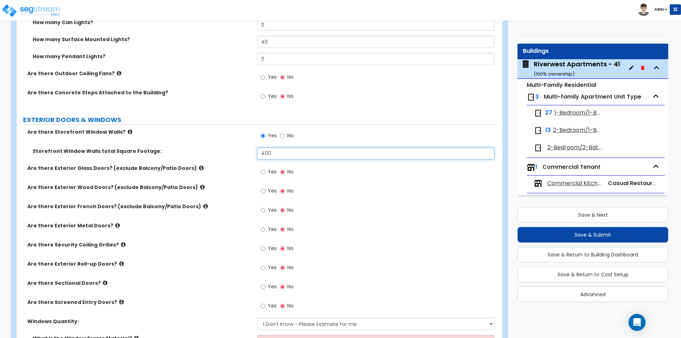
scroll to position [957, 0]
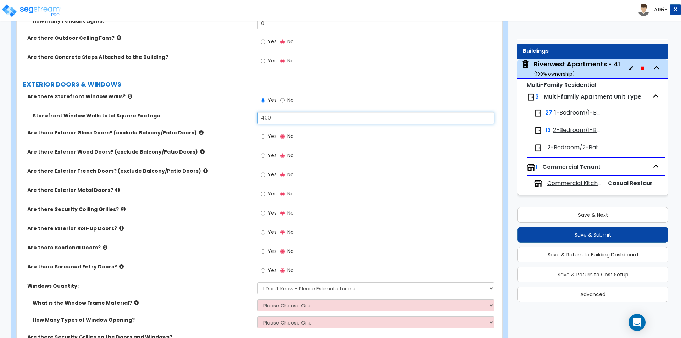
type input "400"
click at [121, 209] on icon at bounding box center [123, 208] width 5 height 5
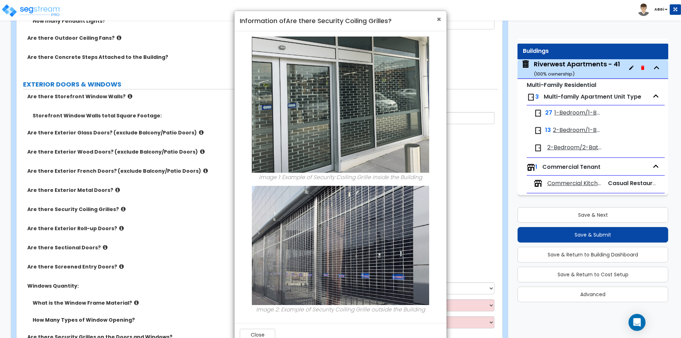
click at [438, 19] on span "×" at bounding box center [439, 19] width 5 height 10
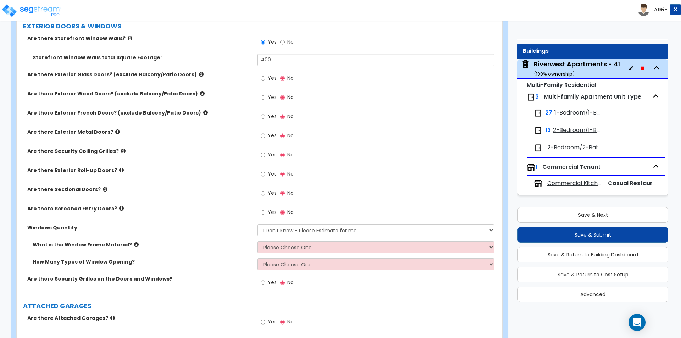
scroll to position [1028, 0]
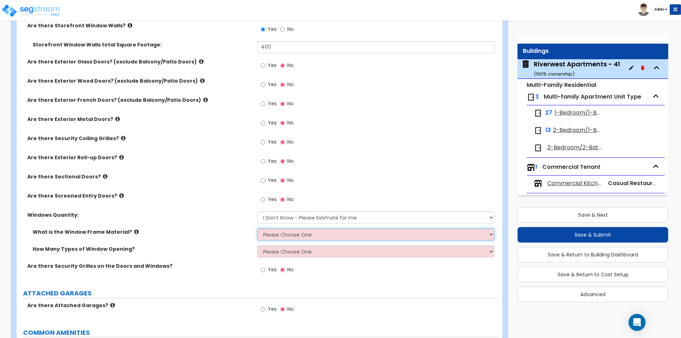
click at [275, 236] on select "Please Choose One Vinyl Aluminum Wood" at bounding box center [375, 234] width 237 height 12
select select "1"
click at [257, 228] on select "Please Choose One Vinyl Aluminum Wood" at bounding box center [375, 234] width 237 height 12
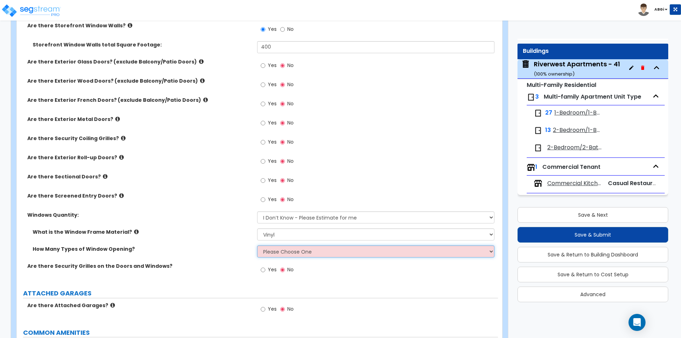
click at [275, 255] on select "Please Choose One 1 2 3 4" at bounding box center [375, 251] width 237 height 12
select select "1"
click at [257, 245] on select "Please Choose One 1 2 3 4" at bounding box center [375, 251] width 237 height 12
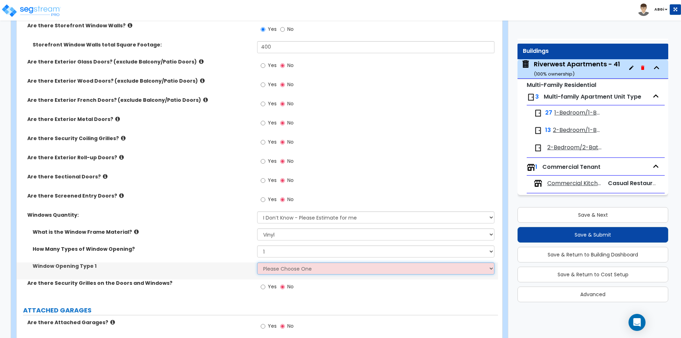
click at [283, 267] on select "Please Choose One Sliding Picture/Fixed Double/Single Hung Awning Swing" at bounding box center [375, 268] width 237 height 12
select select "3"
click at [257, 262] on select "Please Choose One Sliding Picture/Fixed Double/Single Hung Awning Swing" at bounding box center [375, 268] width 237 height 12
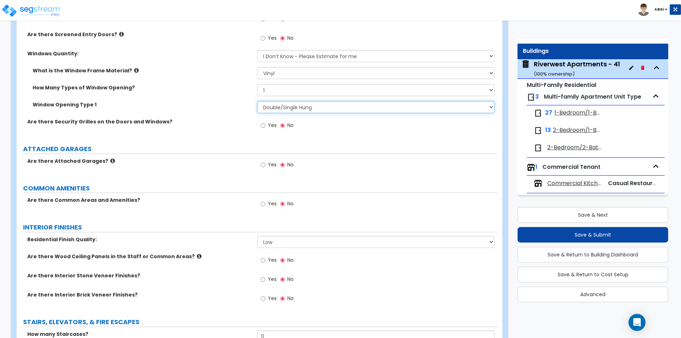
scroll to position [1206, 0]
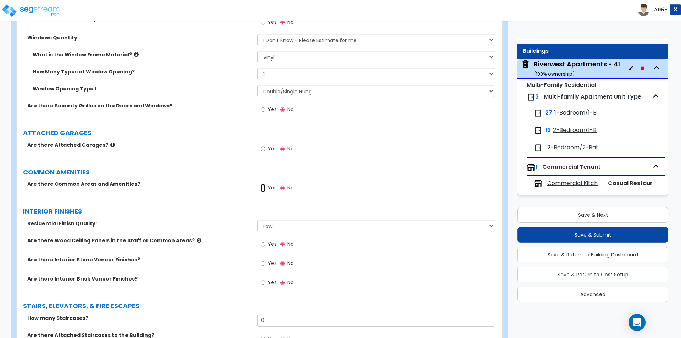
click at [262, 189] on input "Yes" at bounding box center [263, 188] width 5 height 8
radio input "true"
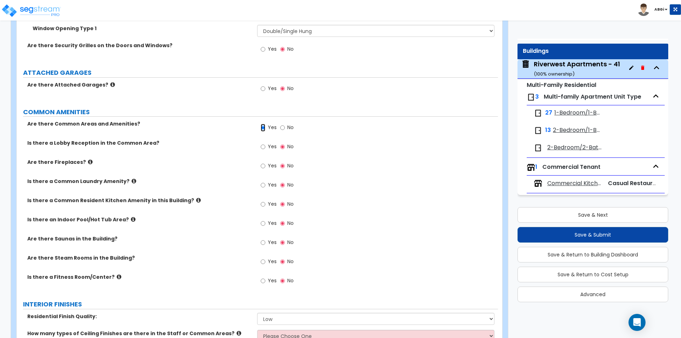
scroll to position [1277, 0]
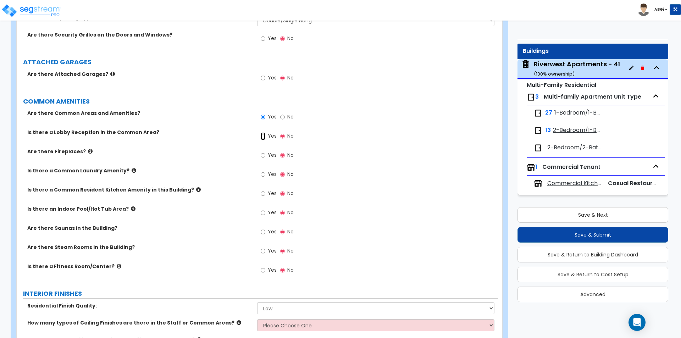
click at [263, 136] on input "Yes" at bounding box center [263, 136] width 5 height 8
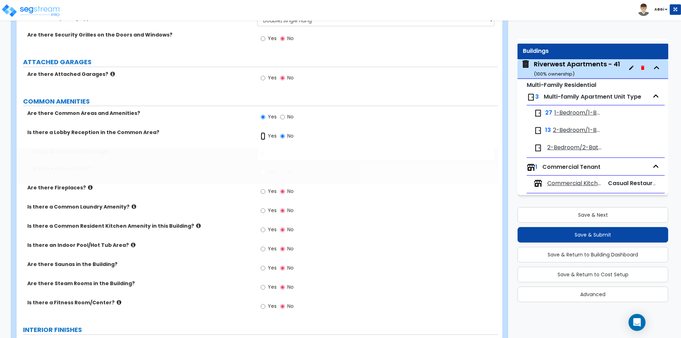
radio input "true"
click at [274, 156] on input "0" at bounding box center [375, 154] width 237 height 12
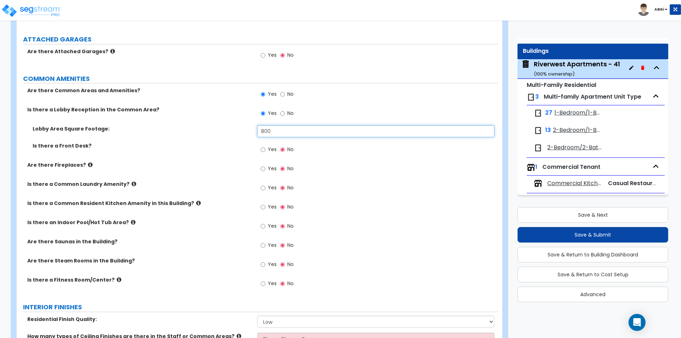
scroll to position [1312, 0]
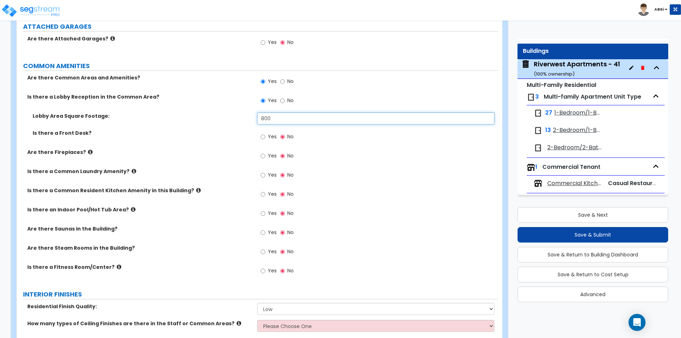
type input "800"
click at [263, 193] on input "Yes" at bounding box center [263, 194] width 5 height 8
radio input "true"
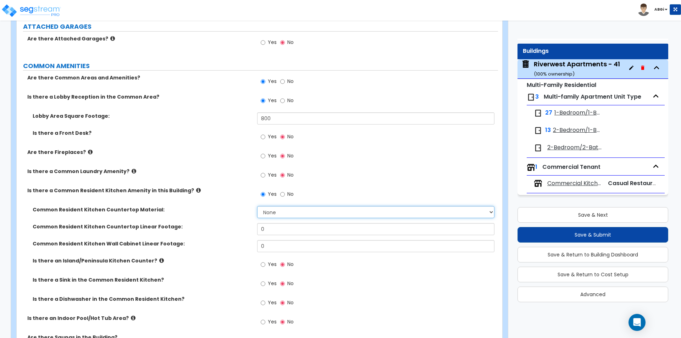
click at [271, 214] on select "None Plastic Laminate Solid Surface Stone Quartz Marble Tile Wood Stainless Ste…" at bounding box center [375, 212] width 237 height 12
select select "2"
click at [257, 206] on select "None Plastic Laminate Solid Surface Stone Quartz Marble Tile Wood Stainless Ste…" at bounding box center [375, 212] width 237 height 12
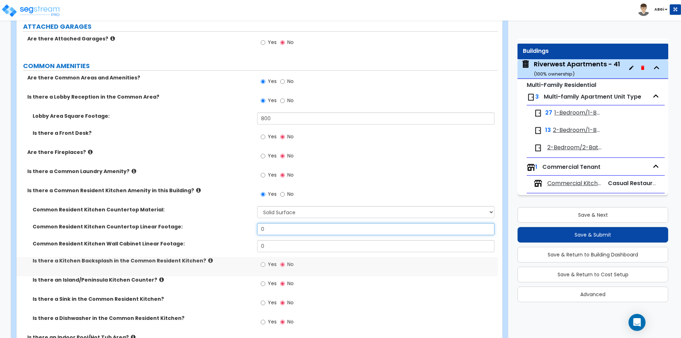
click at [277, 228] on input "0" at bounding box center [375, 229] width 237 height 12
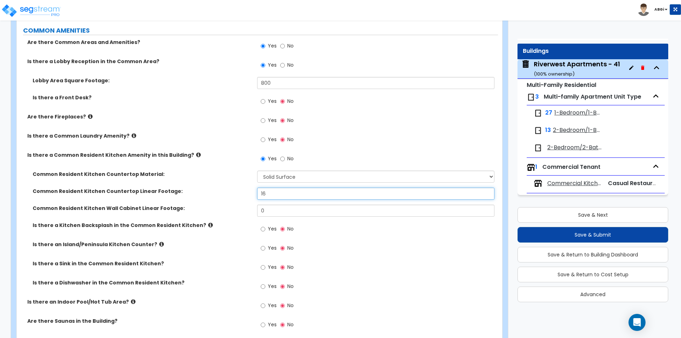
type input "16"
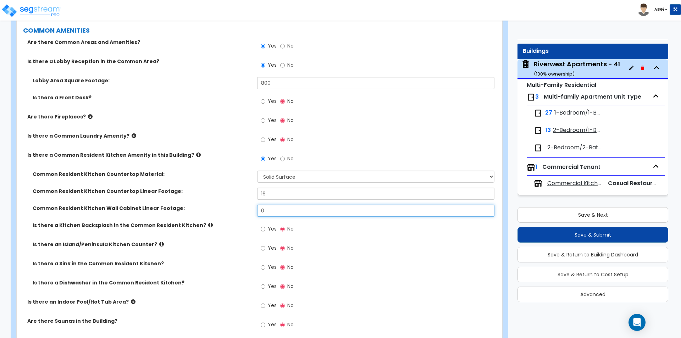
click at [285, 208] on input "0" at bounding box center [375, 211] width 237 height 12
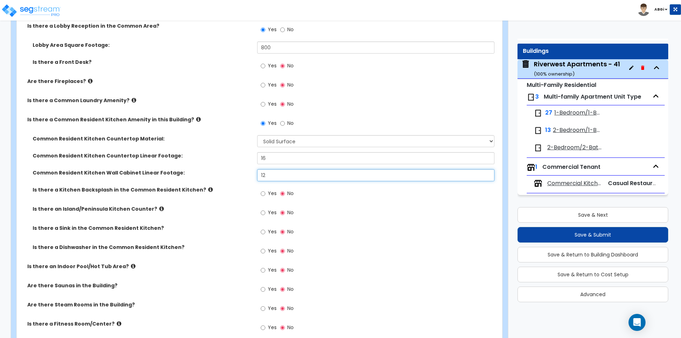
scroll to position [1418, 0]
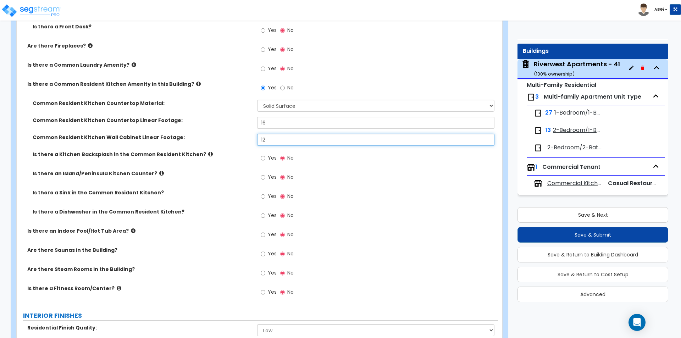
type input "12"
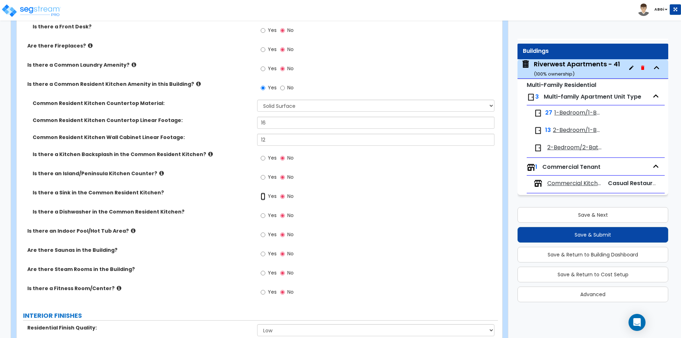
click at [263, 196] on input "Yes" at bounding box center [263, 197] width 5 height 8
radio input "true"
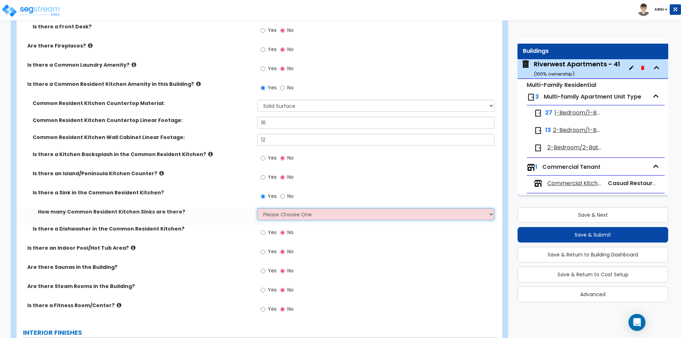
click at [280, 216] on select "Please Choose One 1 2 3" at bounding box center [375, 214] width 237 height 12
select select "2"
click at [257, 208] on select "Please Choose One 1 2 3" at bounding box center [375, 214] width 237 height 12
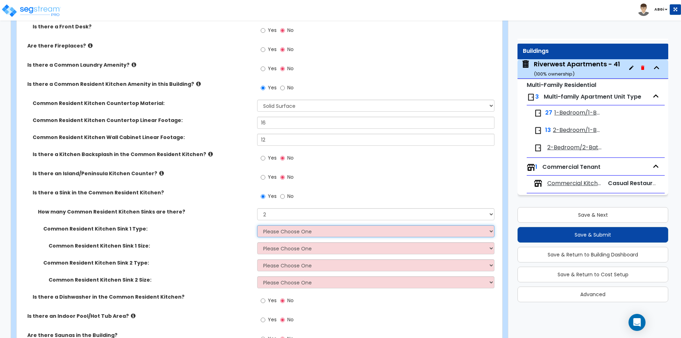
click at [283, 229] on select "Please Choose One Stainless Steel Porcelain Enamel Cast Iron Granite Composite" at bounding box center [375, 231] width 237 height 12
select select "1"
click at [257, 225] on select "Please Choose One Stainless Steel Porcelain Enamel Cast Iron Granite Composite" at bounding box center [375, 231] width 237 height 12
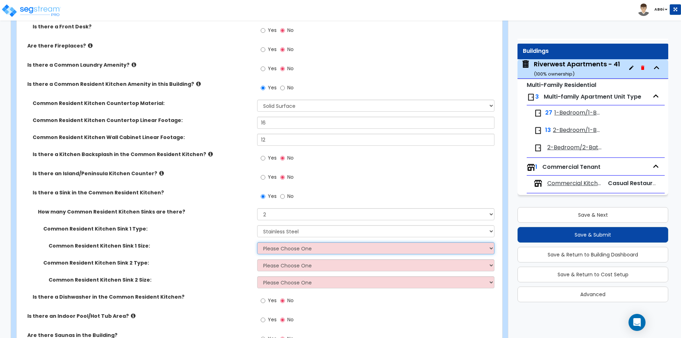
click at [287, 248] on select "Please Choose One Single Sink Double Sink" at bounding box center [375, 248] width 237 height 12
select select "2"
click at [257, 242] on select "Please Choose One Single Sink Double Sink" at bounding box center [375, 248] width 237 height 12
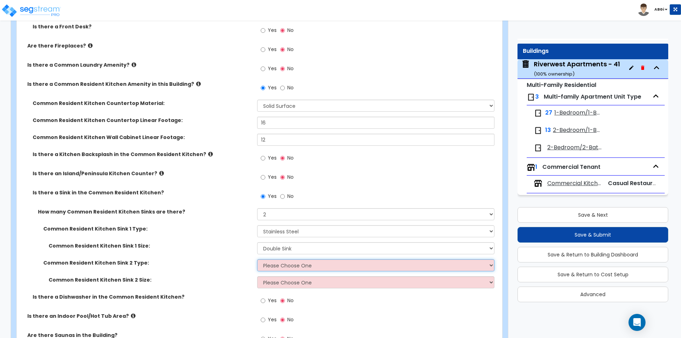
click at [285, 267] on select "Please Choose One Stainless Steel Porcelain Enamel Cast Iron Granite Composite" at bounding box center [375, 265] width 237 height 12
select select "1"
click at [257, 259] on select "Please Choose One Stainless Steel Porcelain Enamel Cast Iron Granite Composite" at bounding box center [375, 265] width 237 height 12
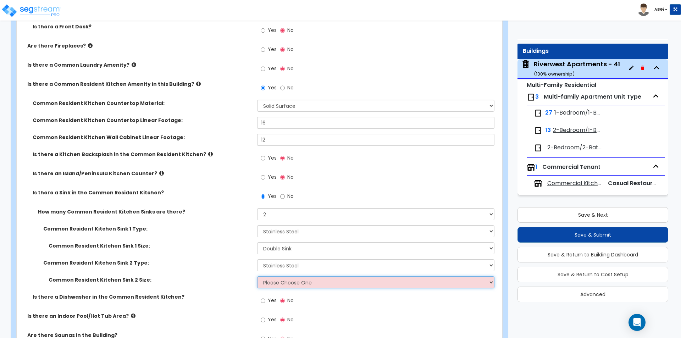
click at [287, 280] on select "Please Choose One Single Sink Double Sink" at bounding box center [375, 282] width 237 height 12
select select "1"
click at [257, 276] on select "Please Choose One Single Sink Double Sink" at bounding box center [375, 282] width 237 height 12
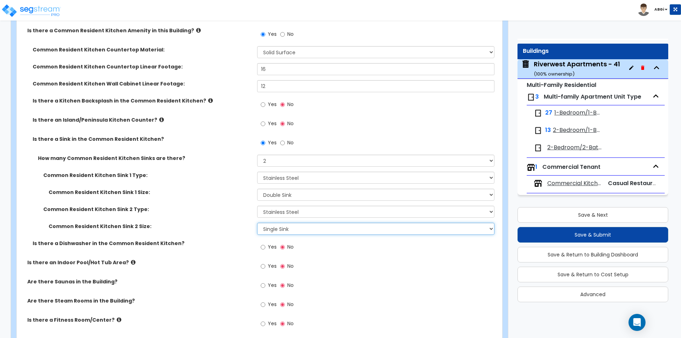
scroll to position [1489, 0]
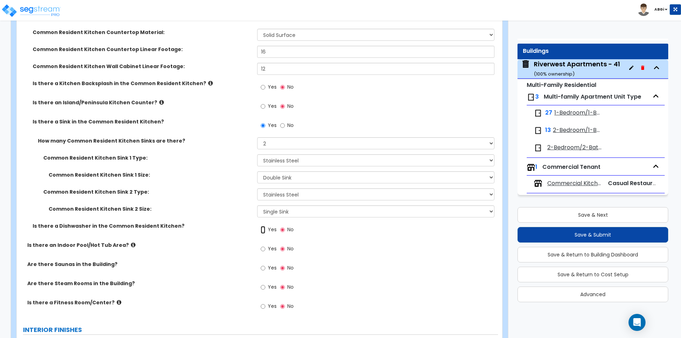
click at [261, 229] on input "Yes" at bounding box center [263, 230] width 5 height 8
radio input "true"
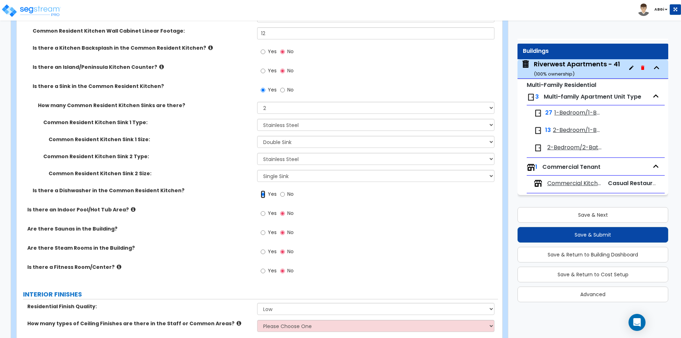
scroll to position [1560, 0]
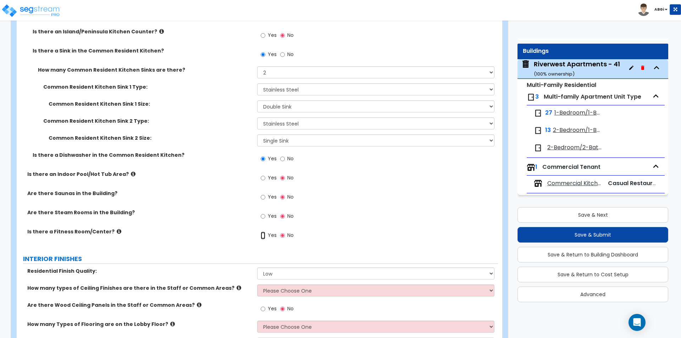
click at [265, 235] on input "Yes" at bounding box center [263, 236] width 5 height 8
radio input "true"
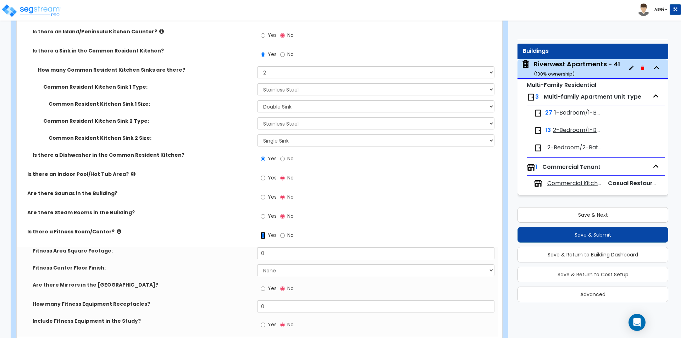
scroll to position [1596, 0]
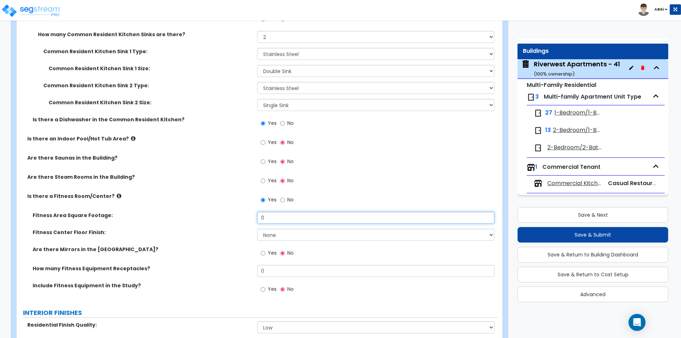
click at [269, 221] on input "0" at bounding box center [375, 218] width 237 height 12
click at [269, 220] on input "0" at bounding box center [375, 218] width 237 height 12
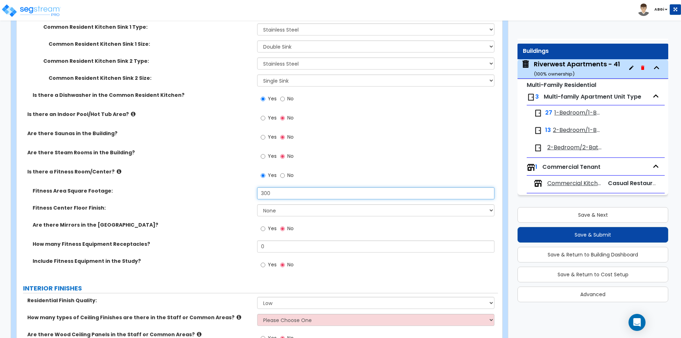
scroll to position [1631, 0]
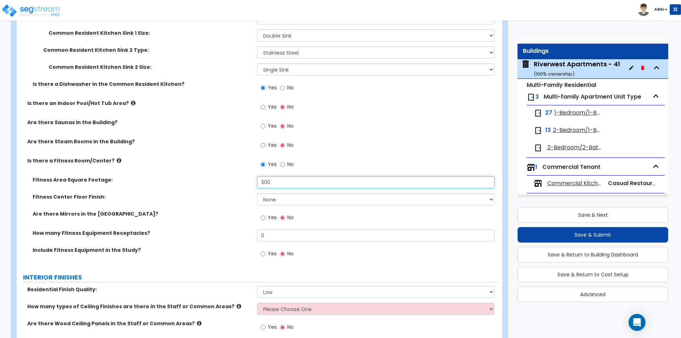
type input "300"
click at [283, 203] on select "None Tile Flooring Resilient Laminate Flooring VCT Flooring Sheet Carpet Floori…" at bounding box center [375, 199] width 237 height 12
select select "6"
click at [257, 193] on select "None Tile Flooring Resilient Laminate Flooring VCT Flooring Sheet Carpet Floori…" at bounding box center [375, 199] width 237 height 12
click at [262, 219] on input "Yes" at bounding box center [263, 218] width 5 height 8
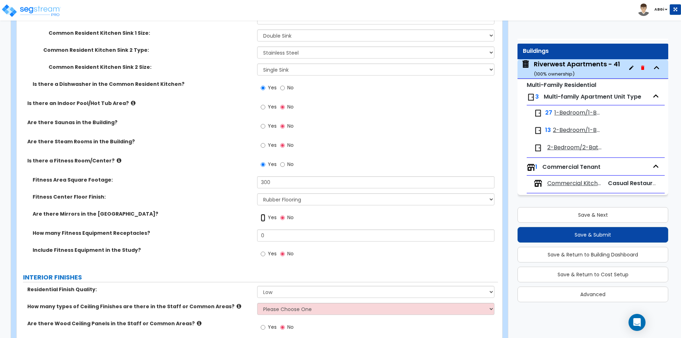
radio input "true"
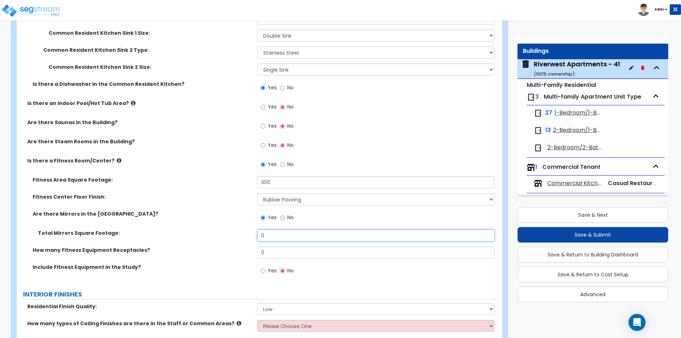
click at [270, 234] on input "0" at bounding box center [375, 235] width 237 height 12
type input "800"
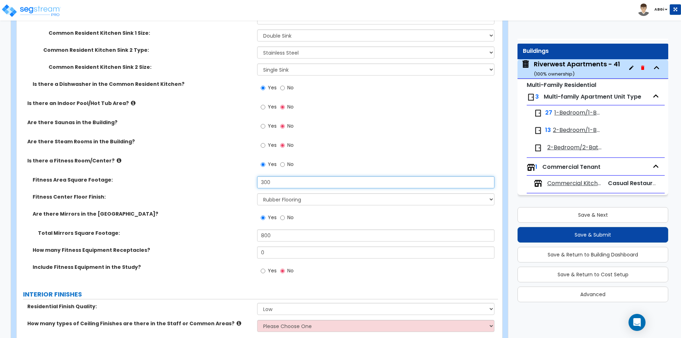
click at [277, 184] on input "300" at bounding box center [375, 182] width 237 height 12
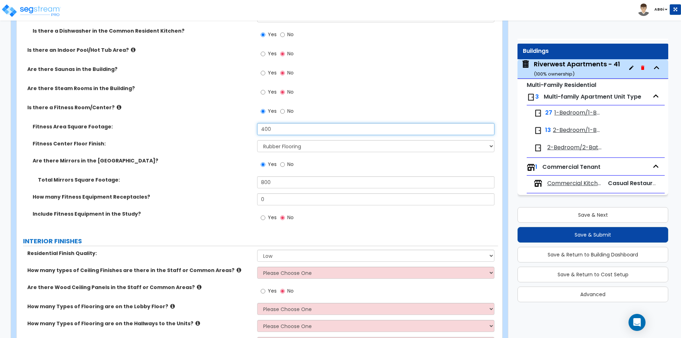
scroll to position [1702, 0]
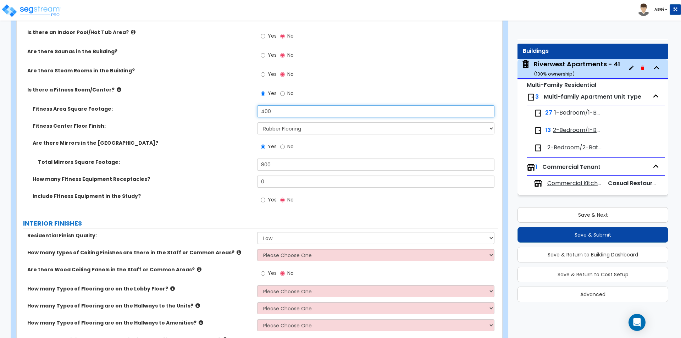
type input "400"
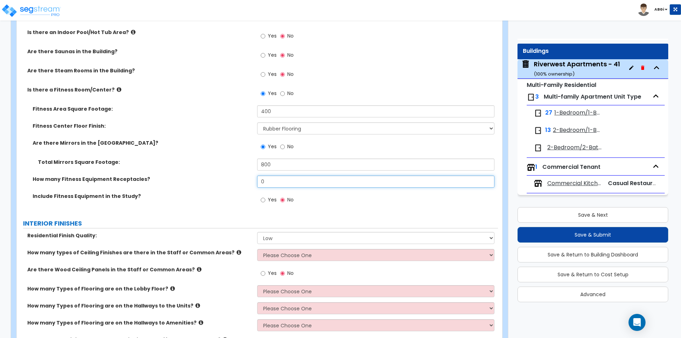
click at [276, 184] on input "0" at bounding box center [375, 182] width 237 height 12
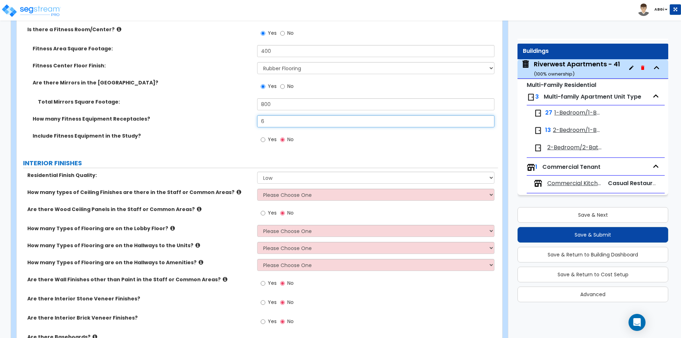
scroll to position [1773, 0]
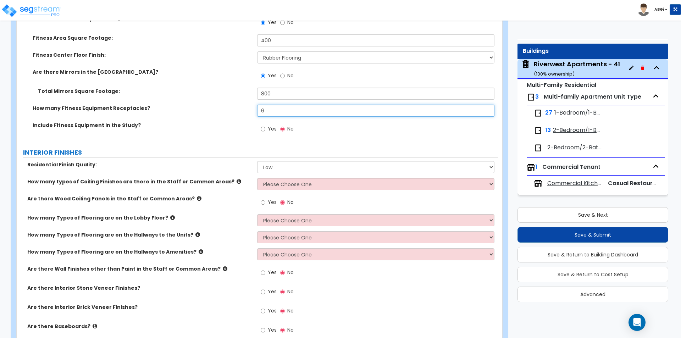
type input "6"
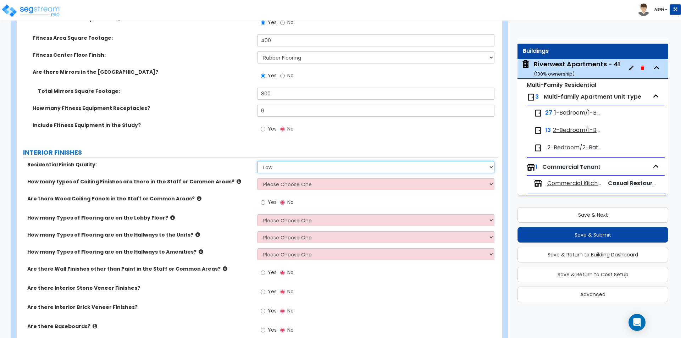
click at [294, 166] on select "Low Average High" at bounding box center [375, 167] width 237 height 12
select select "1"
click at [257, 161] on select "Low Average High" at bounding box center [375, 167] width 237 height 12
click at [275, 185] on select "Please Choose One 1 2 3" at bounding box center [375, 184] width 237 height 12
select select "2"
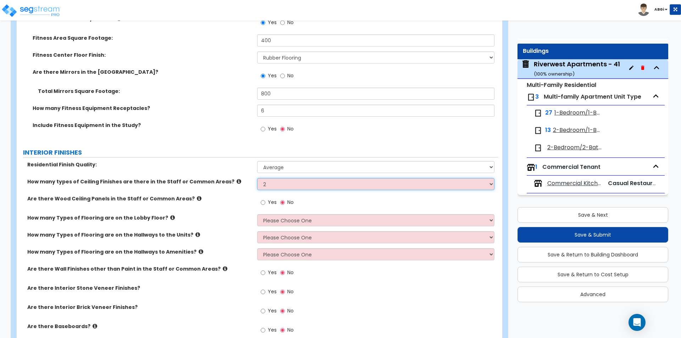
click at [257, 178] on select "Please Choose One 1 2 3" at bounding box center [375, 184] width 237 height 12
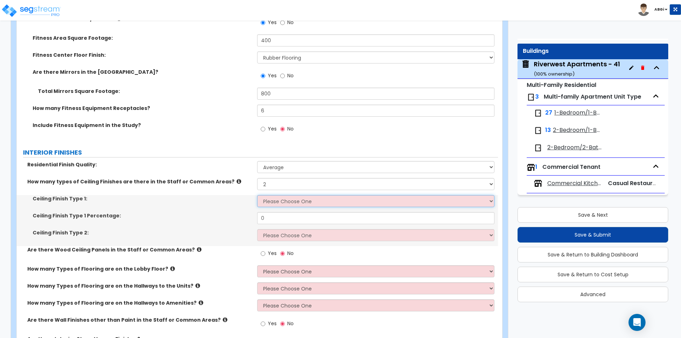
click at [282, 203] on select "Please Choose One Drop Ceiling Drywall Ceiling Open Ceiling" at bounding box center [375, 201] width 237 height 12
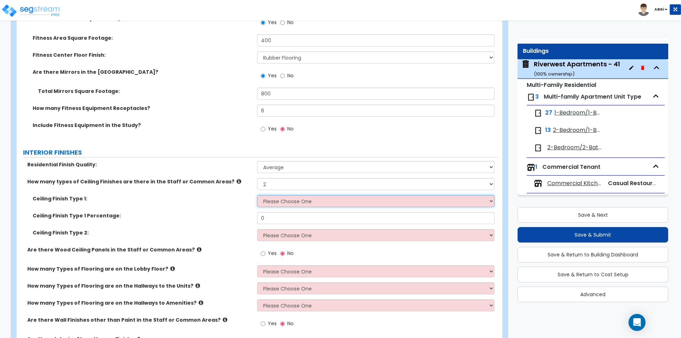
select select "3"
click at [257, 195] on select "Please Choose One Drop Ceiling Drywall Ceiling Open Ceiling" at bounding box center [375, 201] width 237 height 12
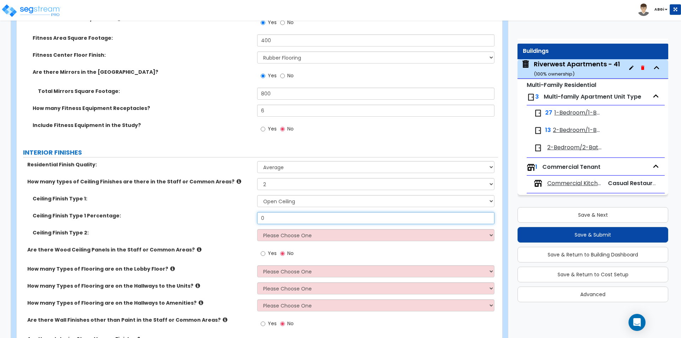
click at [280, 216] on input "0" at bounding box center [375, 218] width 237 height 12
type input "60"
click at [285, 236] on select "Please Choose One Drop Ceiling Drywall Ceiling Open Ceiling" at bounding box center [375, 235] width 237 height 12
select select "1"
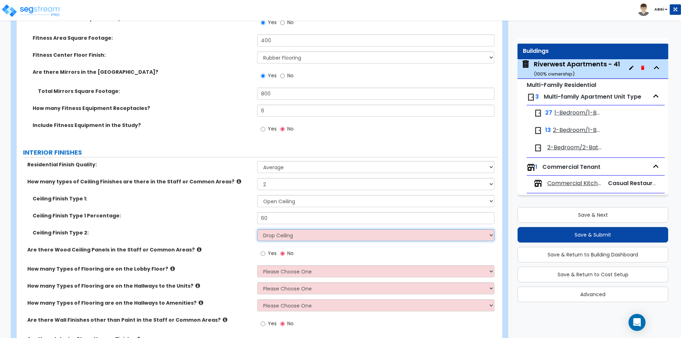
click at [257, 229] on select "Please Choose One Drop Ceiling Drywall Ceiling Open Ceiling" at bounding box center [375, 235] width 237 height 12
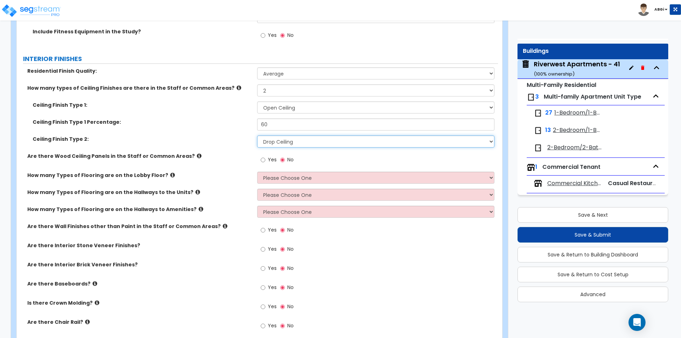
scroll to position [1880, 0]
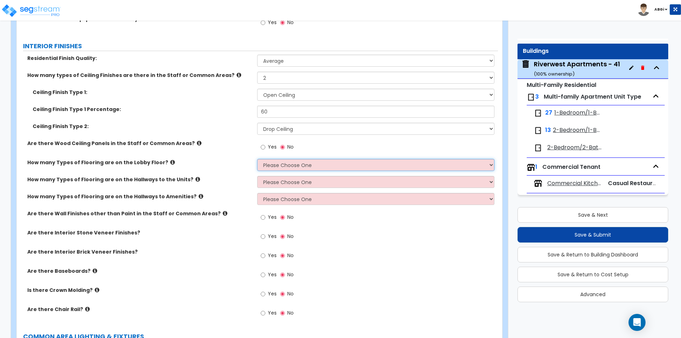
click at [281, 164] on select "Please Choose One 1 2 3" at bounding box center [375, 165] width 237 height 12
select select "1"
click at [257, 159] on select "Please Choose One 1 2 3" at bounding box center [375, 165] width 237 height 12
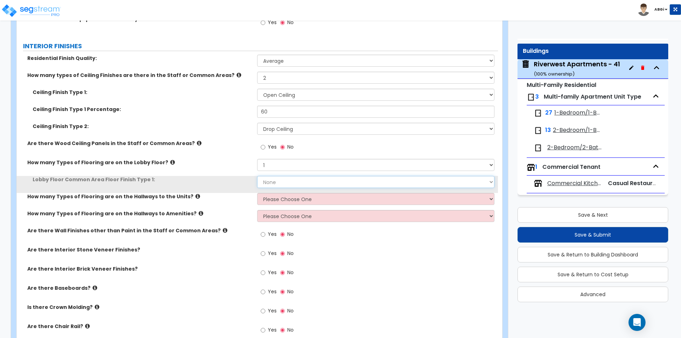
click at [280, 183] on select "None Tile Flooring Hardwood Flooring Resilient Laminate Flooring VCT Flooring S…" at bounding box center [375, 182] width 237 height 12
click at [257, 176] on select "None Tile Flooring Hardwood Flooring Resilient Laminate Flooring VCT Flooring S…" at bounding box center [375, 182] width 237 height 12
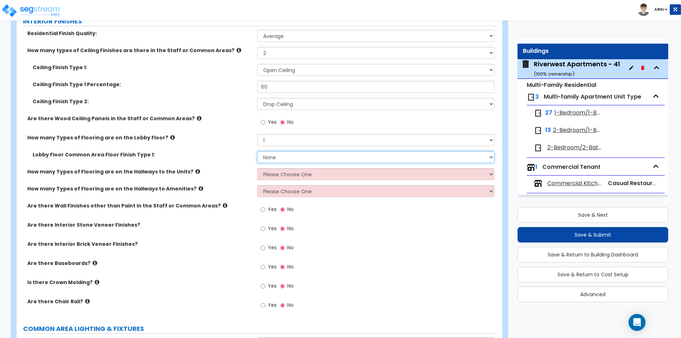
scroll to position [1915, 0]
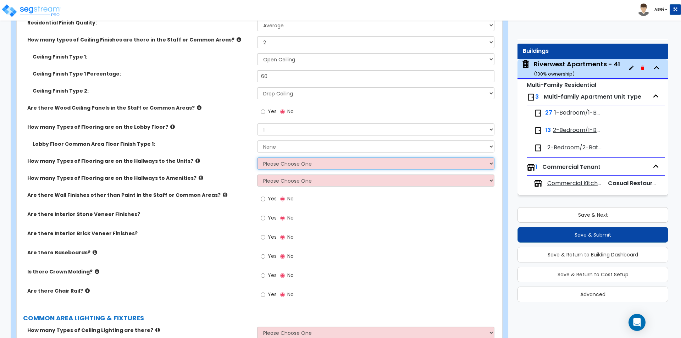
click at [267, 162] on select "Please Choose One 1 2 3" at bounding box center [375, 163] width 237 height 12
select select "1"
click at [257, 157] on select "Please Choose One 1 2 3" at bounding box center [375, 163] width 237 height 12
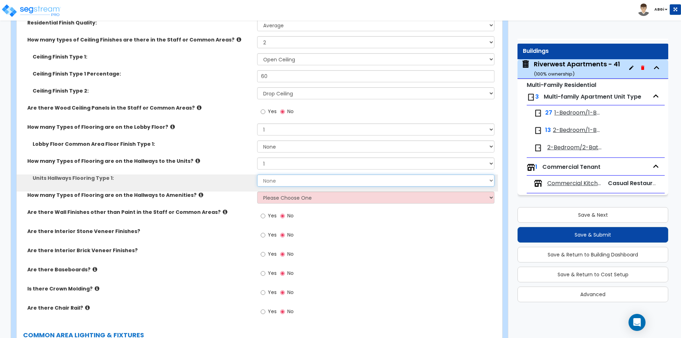
click at [275, 182] on select "None Tile Flooring Hardwood Flooring Resilient Laminate Flooring VCT Flooring S…" at bounding box center [375, 180] width 237 height 12
select select "5"
click at [257, 174] on select "None Tile Flooring Hardwood Flooring Resilient Laminate Flooring VCT Flooring S…" at bounding box center [375, 180] width 237 height 12
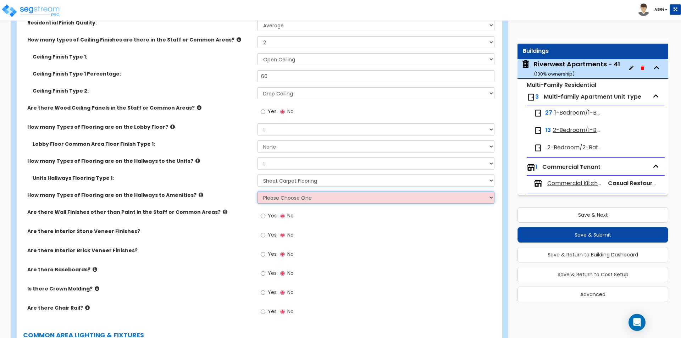
click at [271, 196] on select "Please Choose One 1 2 3" at bounding box center [375, 197] width 237 height 12
select select "1"
click at [257, 191] on select "Please Choose One 1 2 3" at bounding box center [375, 197] width 237 height 12
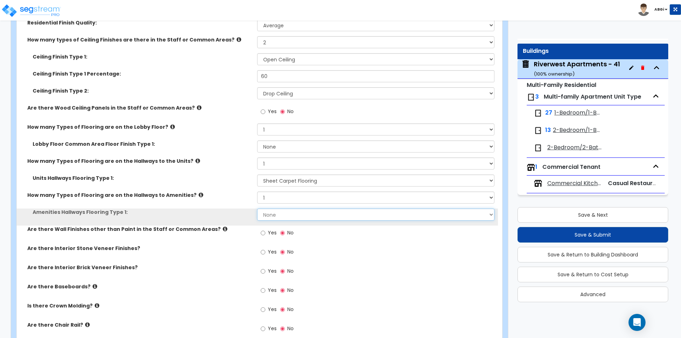
click at [268, 216] on select "None Tile Flooring Hardwood Flooring Resilient Laminate Flooring VCT Flooring S…" at bounding box center [375, 215] width 237 height 12
click at [269, 216] on select "None Tile Flooring Hardwood Flooring Resilient Laminate Flooring VCT Flooring S…" at bounding box center [375, 215] width 237 height 12
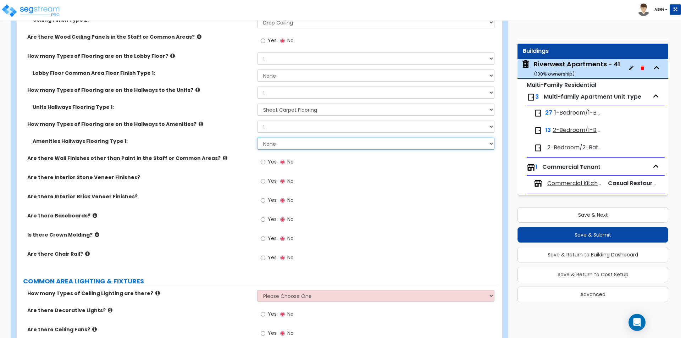
scroll to position [2021, 0]
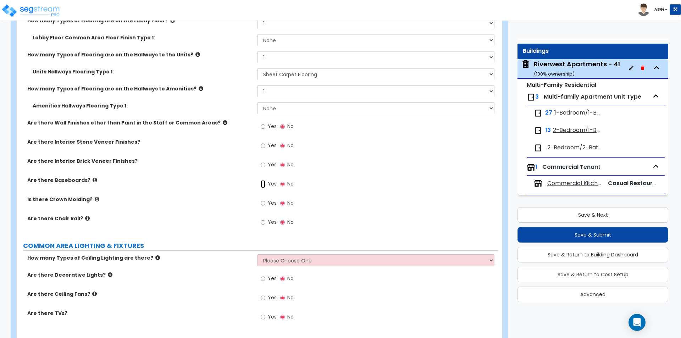
click at [262, 185] on input "Yes" at bounding box center [263, 184] width 5 height 8
radio input "true"
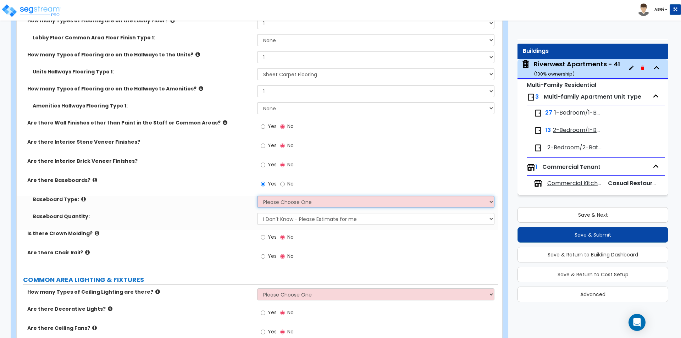
click at [268, 200] on select "Please Choose One Wood Vinyl Carpet Tile" at bounding box center [375, 202] width 237 height 12
select select "2"
click at [257, 196] on select "Please Choose One Wood Vinyl Carpet Tile" at bounding box center [375, 202] width 237 height 12
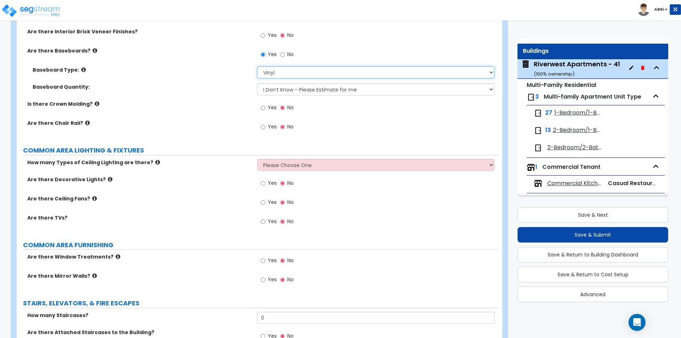
scroll to position [2163, 0]
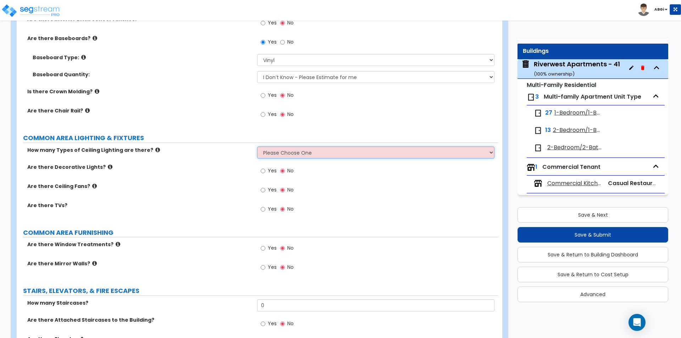
click at [293, 154] on select "Please Choose One 1 2 3" at bounding box center [375, 152] width 237 height 12
select select "1"
click at [257, 146] on select "Please Choose One 1 2 3" at bounding box center [375, 152] width 237 height 12
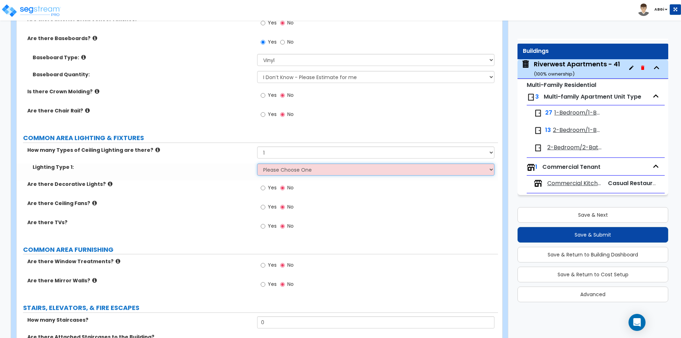
click at [276, 171] on select "Please Choose One LED Surface-Mounted LED Recessed Fluorescent Surface-Mounted …" at bounding box center [375, 169] width 237 height 12
select select "3"
click at [257, 163] on select "Please Choose One LED Surface-Mounted LED Recessed Fluorescent Surface-Mounted …" at bounding box center [375, 169] width 237 height 12
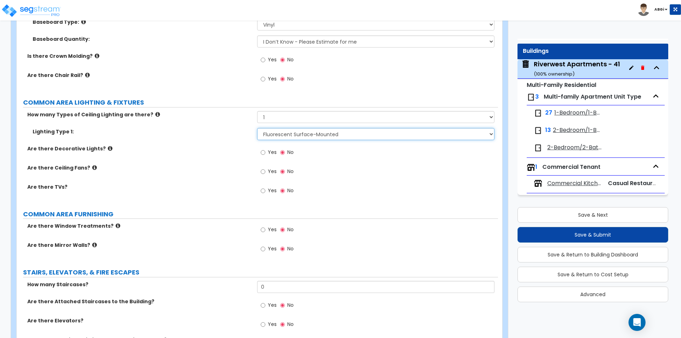
scroll to position [2234, 0]
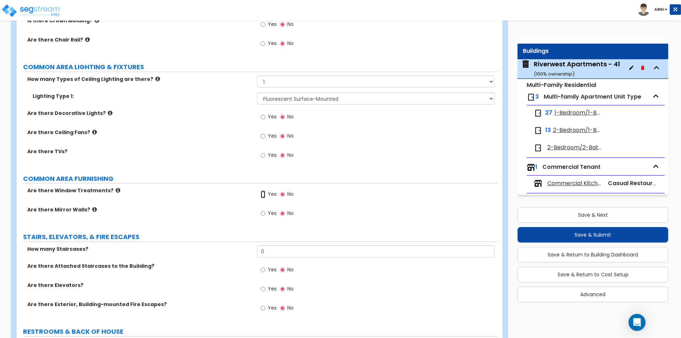
click at [261, 194] on input "Yes" at bounding box center [263, 194] width 5 height 8
radio input "true"
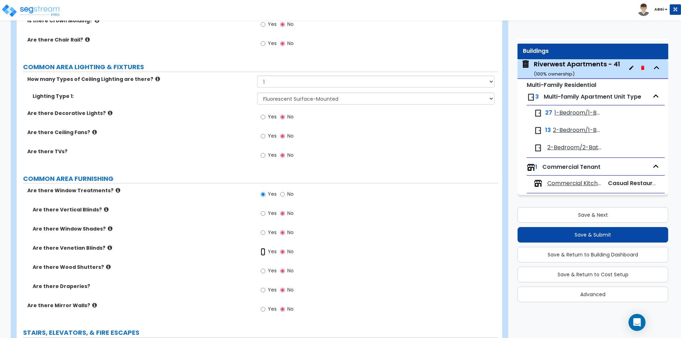
click at [263, 251] on input "Yes" at bounding box center [263, 252] width 5 height 8
radio input "true"
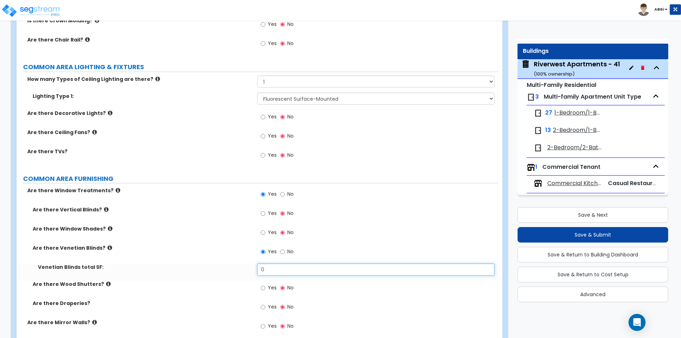
click at [265, 267] on input "0" at bounding box center [375, 269] width 237 height 12
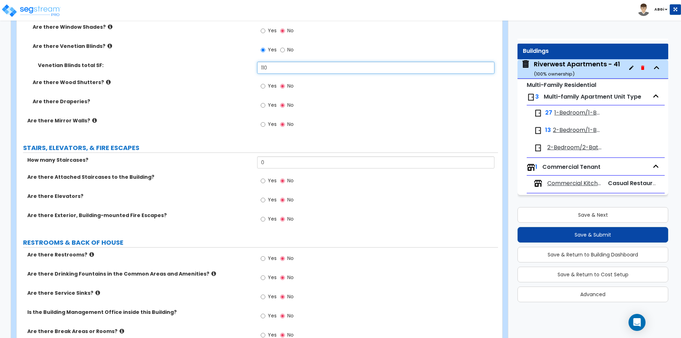
scroll to position [2447, 0]
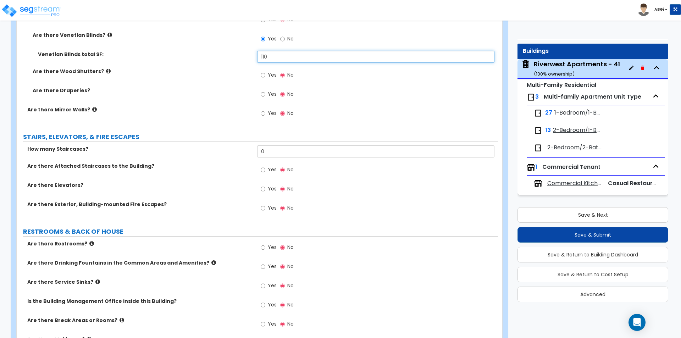
type input "110"
click at [262, 189] on input "Yes" at bounding box center [263, 189] width 5 height 8
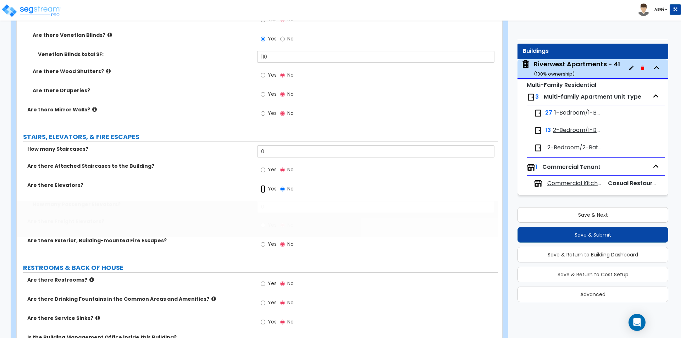
radio input "true"
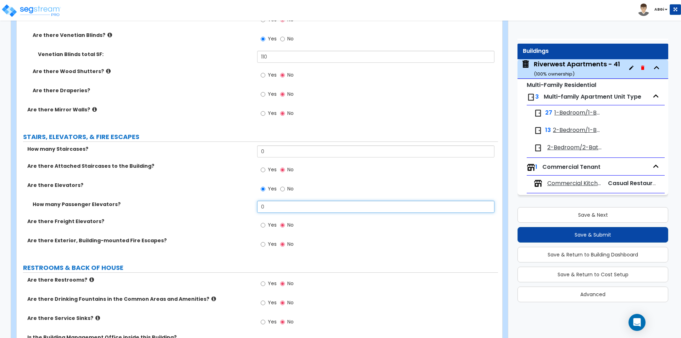
click at [268, 204] on input "0" at bounding box center [375, 207] width 237 height 12
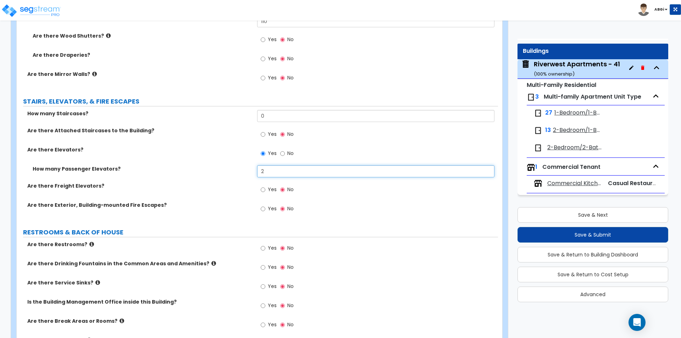
type input "2"
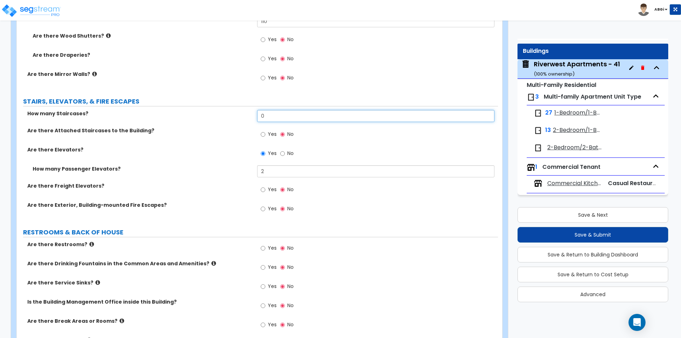
click at [270, 116] on input "0" at bounding box center [375, 116] width 237 height 12
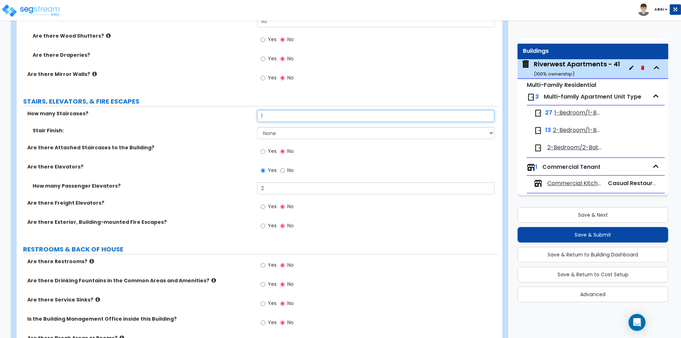
type input "1"
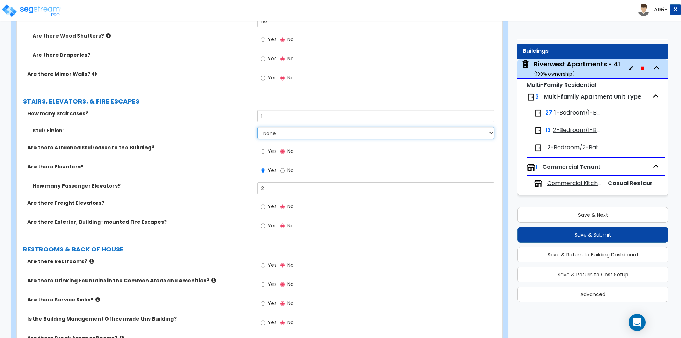
click at [270, 138] on select "None Tile Wood Laminate VCT Sheet Carpet Sheet Vinyl Carpet Tile" at bounding box center [375, 133] width 237 height 12
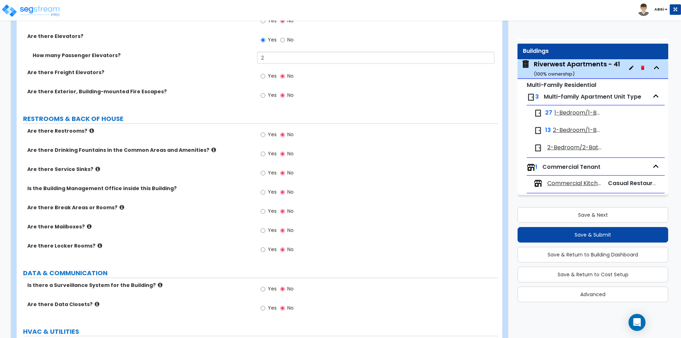
scroll to position [2624, 0]
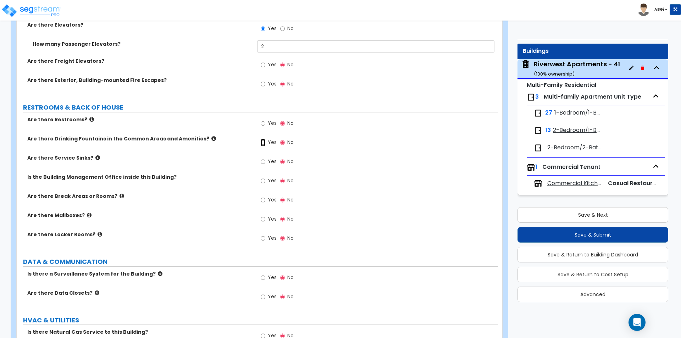
click at [262, 142] on input "Yes" at bounding box center [263, 143] width 5 height 8
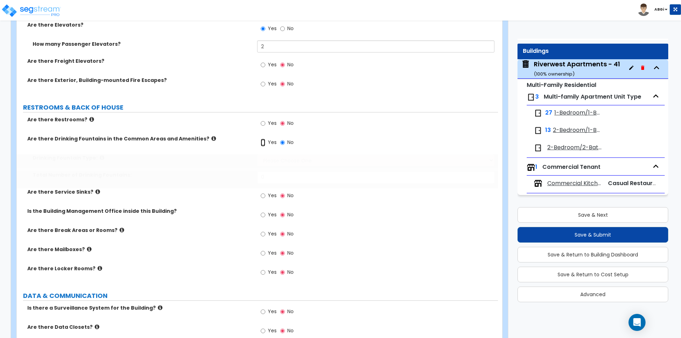
radio input "true"
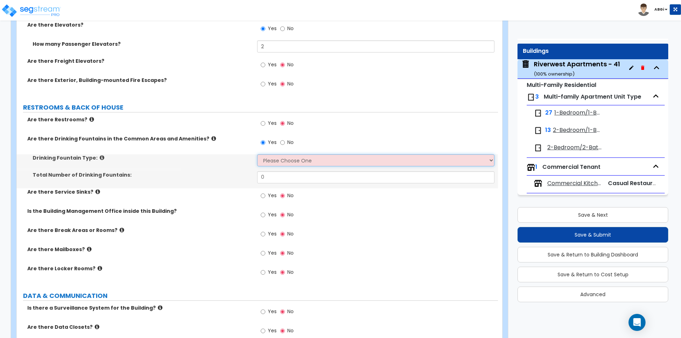
click at [278, 160] on select "Please Choose One Wall-mounted Floor-mounted" at bounding box center [375, 160] width 237 height 12
select select "1"
click at [257, 154] on select "Please Choose One Wall-mounted Floor-mounted" at bounding box center [375, 160] width 237 height 12
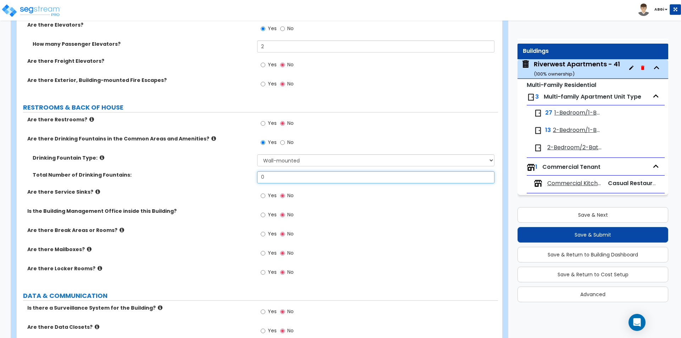
click at [280, 178] on input "0" at bounding box center [375, 177] width 237 height 12
type input "1"
click at [264, 215] on input "Yes" at bounding box center [263, 215] width 5 height 8
radio input "true"
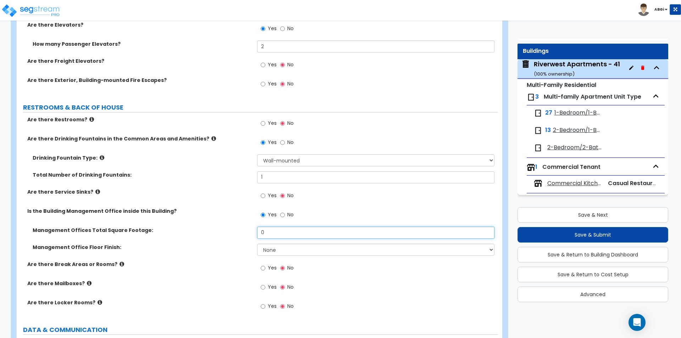
click at [273, 232] on input "0" at bounding box center [375, 233] width 237 height 12
click at [273, 233] on input "0" at bounding box center [375, 233] width 237 height 12
type input "200"
click at [283, 248] on select "None Tile Flooring Hardwood Flooring Resilient Laminate Flooring VCT Flooring S…" at bounding box center [375, 250] width 237 height 12
click at [257, 244] on select "None Tile Flooring Hardwood Flooring Resilient Laminate Flooring VCT Flooring S…" at bounding box center [375, 250] width 237 height 12
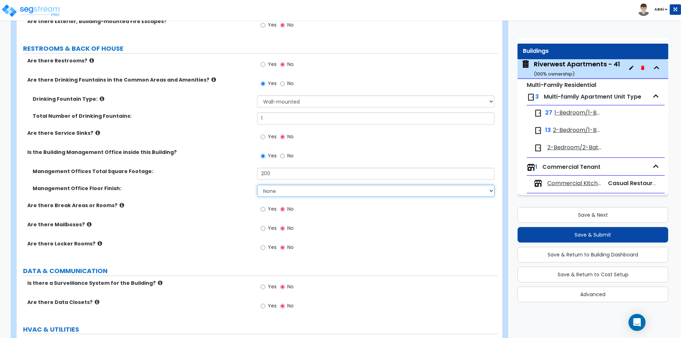
scroll to position [2695, 0]
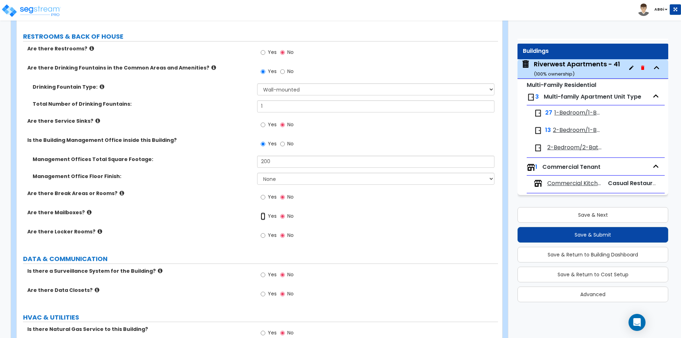
click at [263, 217] on input "Yes" at bounding box center [263, 216] width 5 height 8
radio input "true"
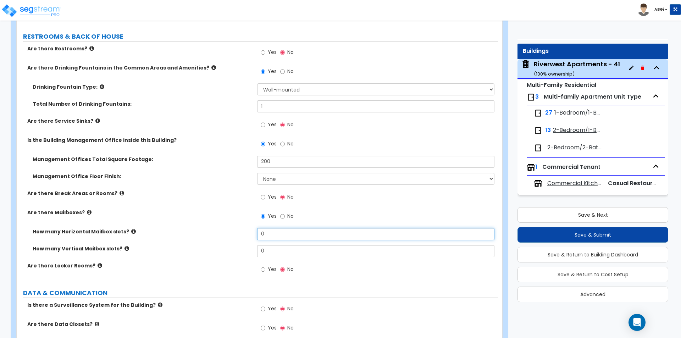
click at [268, 231] on input "0" at bounding box center [375, 234] width 237 height 12
type input "12"
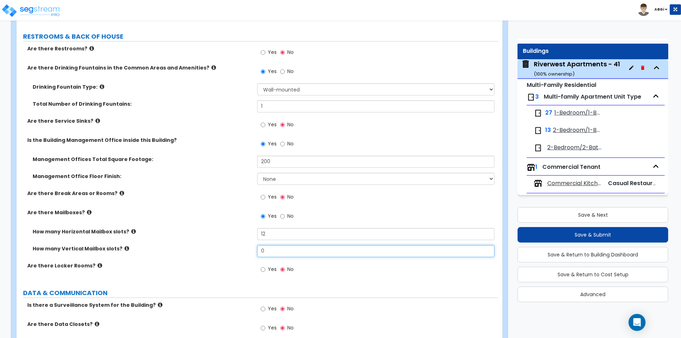
click at [276, 253] on input "0" at bounding box center [375, 251] width 237 height 12
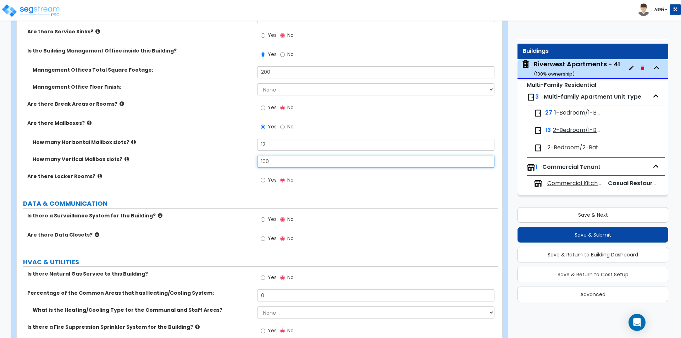
scroll to position [2802, 0]
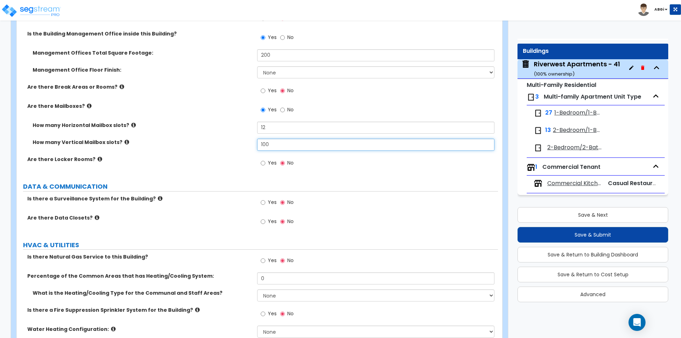
type input "100"
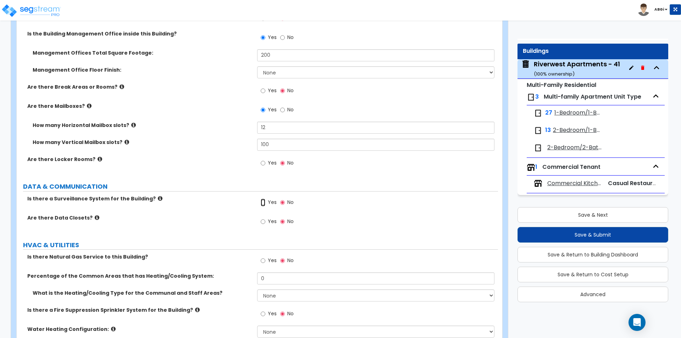
click at [263, 201] on input "Yes" at bounding box center [263, 203] width 5 height 8
radio input "true"
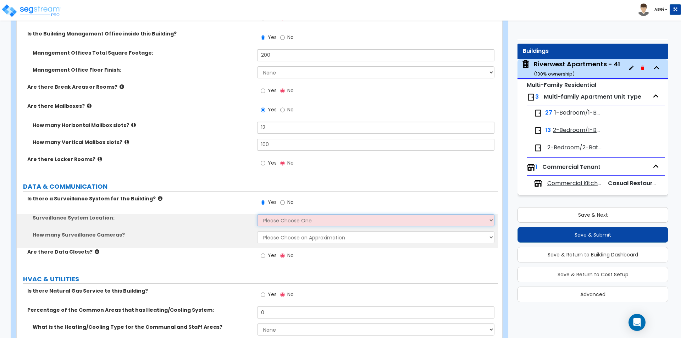
click at [276, 219] on select "Please Choose One Inside the Building Outside the Building Both Inside & Outside" at bounding box center [375, 220] width 237 height 12
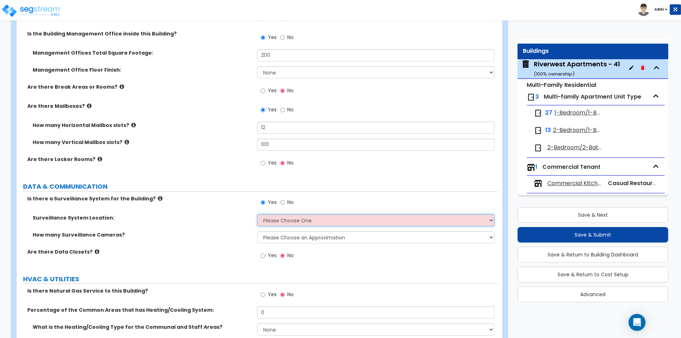
select select "3"
click at [257, 214] on select "Please Choose One Inside the Building Outside the Building Both Inside & Outside" at bounding box center [375, 220] width 237 height 12
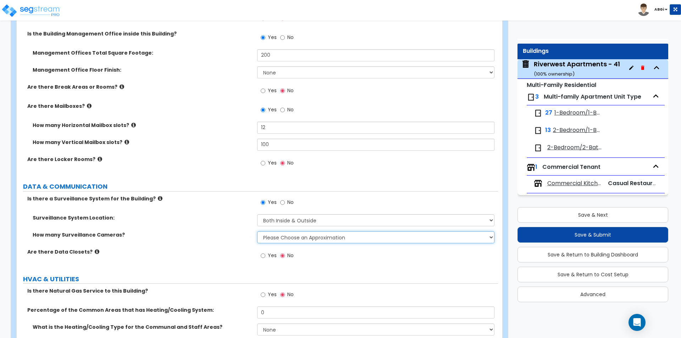
click at [277, 239] on select "Please Choose an Approximation Barely Noticed Any Noticed a Couple Frequently S…" at bounding box center [375, 237] width 237 height 12
select select "2"
click at [257, 231] on select "Please Choose an Approximation Barely Noticed Any Noticed a Couple Frequently S…" at bounding box center [375, 237] width 237 height 12
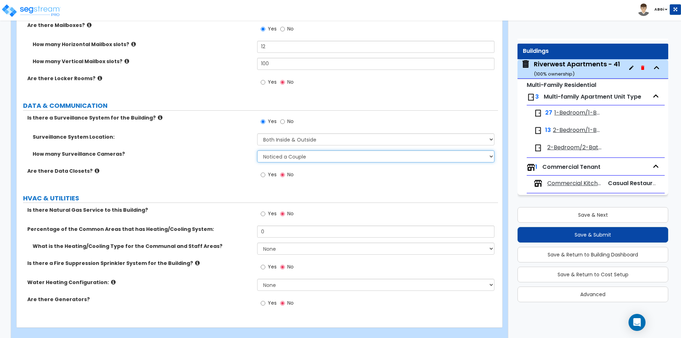
scroll to position [2892, 0]
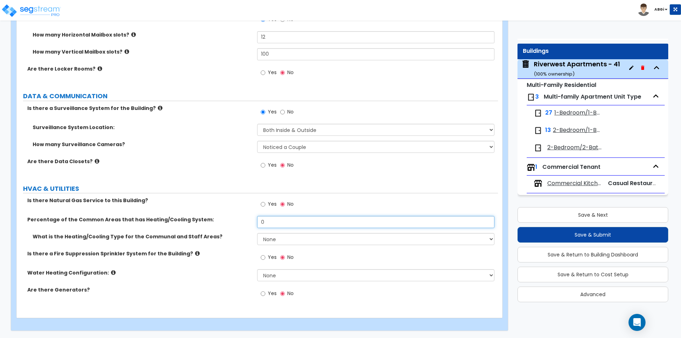
click at [275, 224] on input "0" at bounding box center [375, 222] width 237 height 12
click at [276, 223] on input "0" at bounding box center [375, 222] width 237 height 12
type input "100"
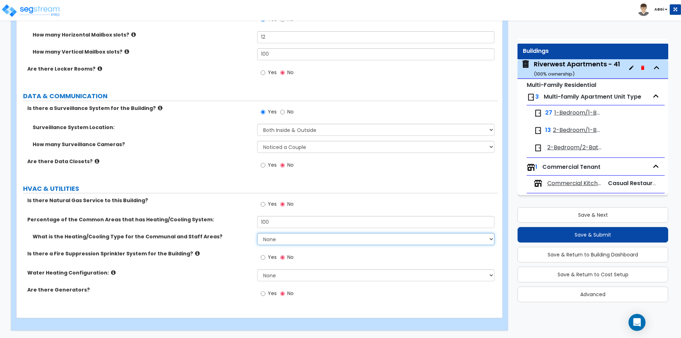
click at [295, 240] on select "None Heat Only Centralized Heating & Cooling Thru Wall Air Conditioners Mini Sp…" at bounding box center [375, 239] width 237 height 12
select select "2"
click at [257, 233] on select "None Heat Only Centralized Heating & Cooling Thru Wall Air Conditioners Mini Sp…" at bounding box center [375, 239] width 237 height 12
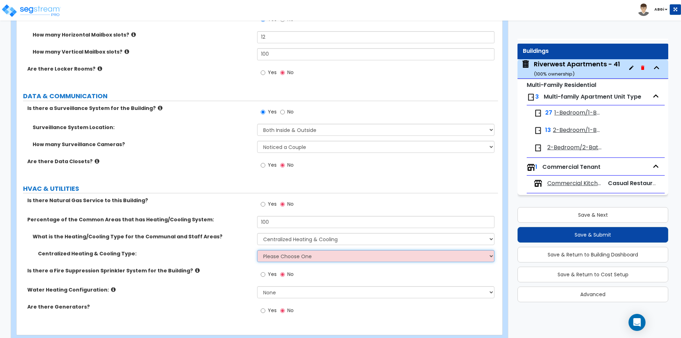
click at [283, 257] on select "Please Choose One Rooftop Unit Furnace-Condenser Forced Air Split Heating/Cooli…" at bounding box center [375, 256] width 237 height 12
select select "1"
click at [257, 250] on select "Please Choose One Rooftop Unit Furnace-Condenser Forced Air Split Heating/Cooli…" at bounding box center [375, 256] width 237 height 12
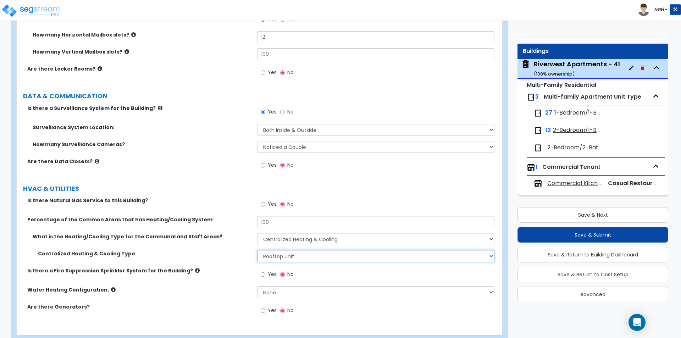
scroll to position [2909, 0]
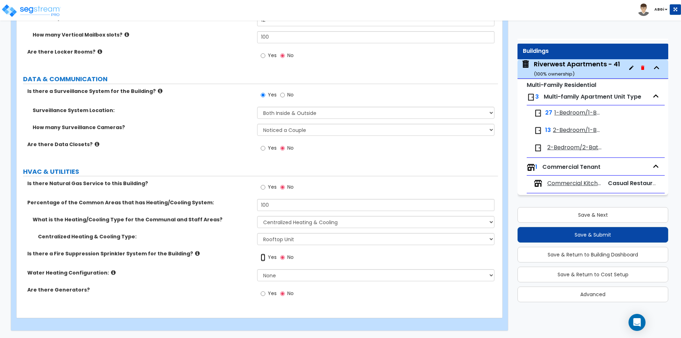
click at [265, 256] on input "Yes" at bounding box center [263, 258] width 5 height 8
radio input "true"
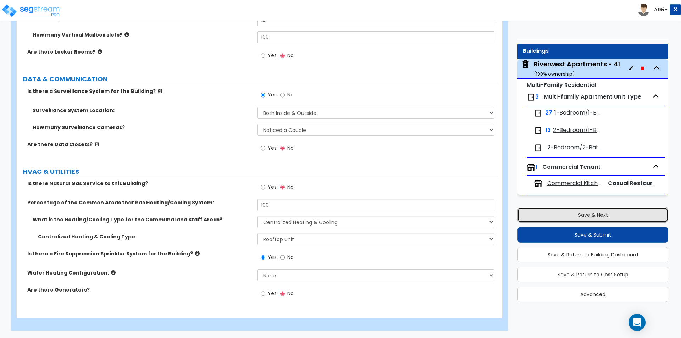
click at [588, 214] on button "Save & Next" at bounding box center [592, 215] width 151 height 16
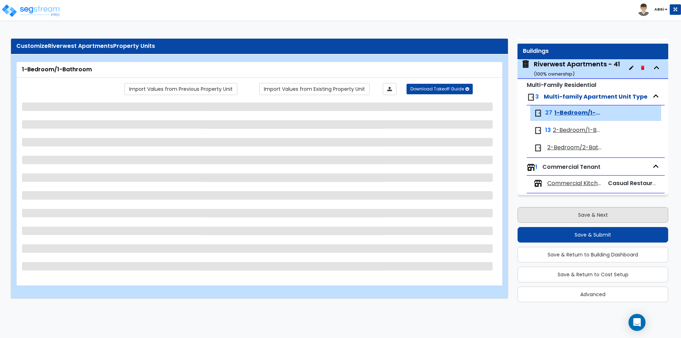
scroll to position [0, 0]
